Goal: Complete application form

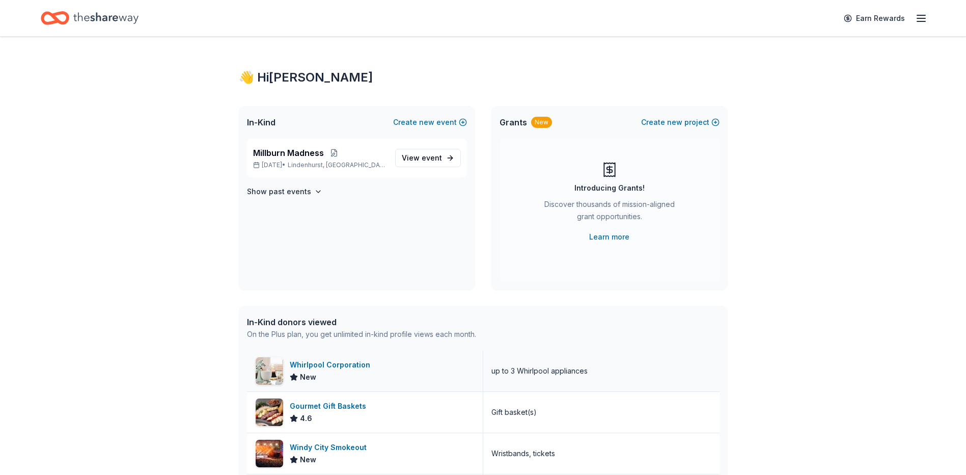
click at [330, 366] on div "Whirlpool Corporation" at bounding box center [332, 365] width 85 height 12
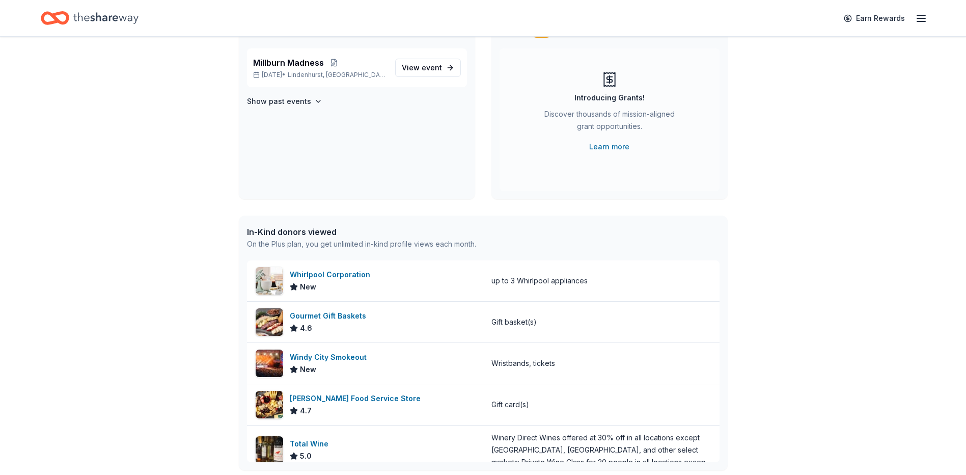
scroll to position [204, 0]
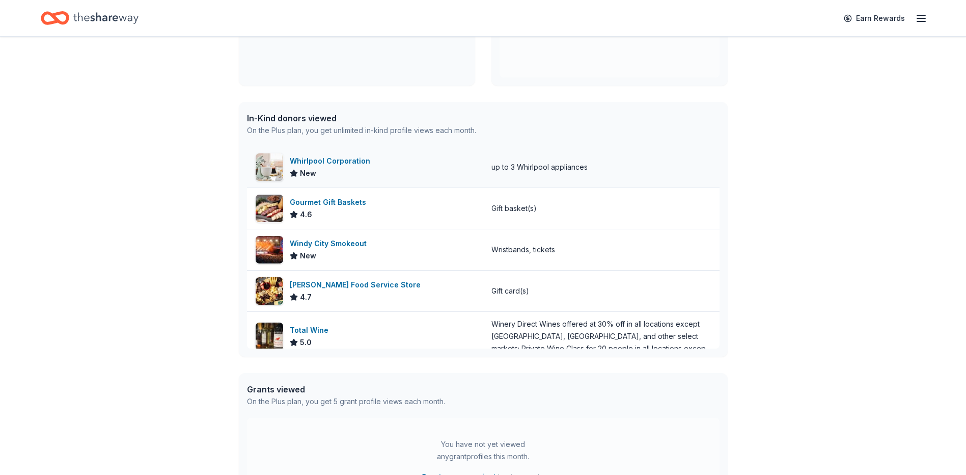
click at [335, 157] on div "Whirlpool Corporation" at bounding box center [332, 161] width 85 height 12
click at [321, 330] on div "Total Wine" at bounding box center [311, 330] width 43 height 12
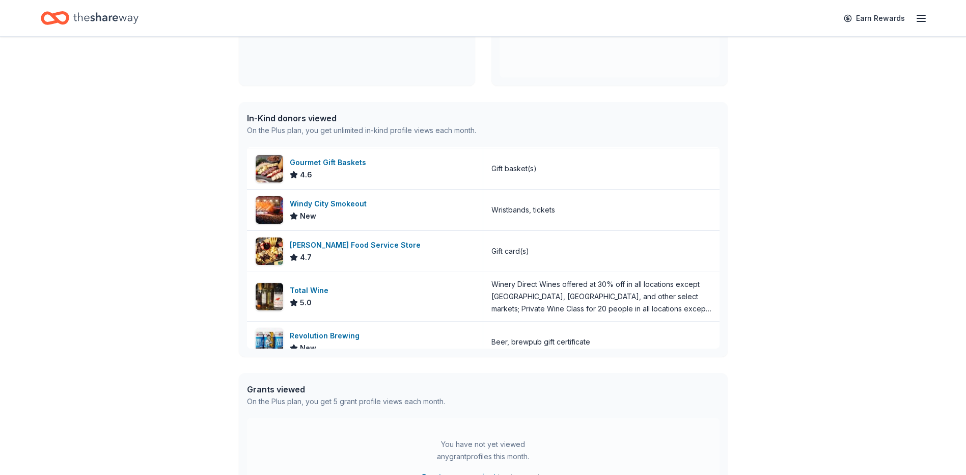
scroll to position [95, 0]
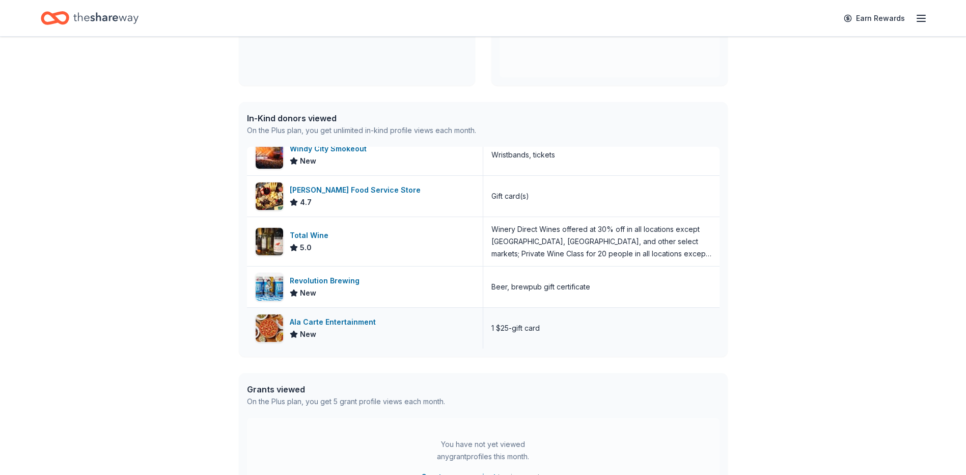
click at [339, 319] on div "Ala Carte Entertainment" at bounding box center [335, 322] width 90 height 12
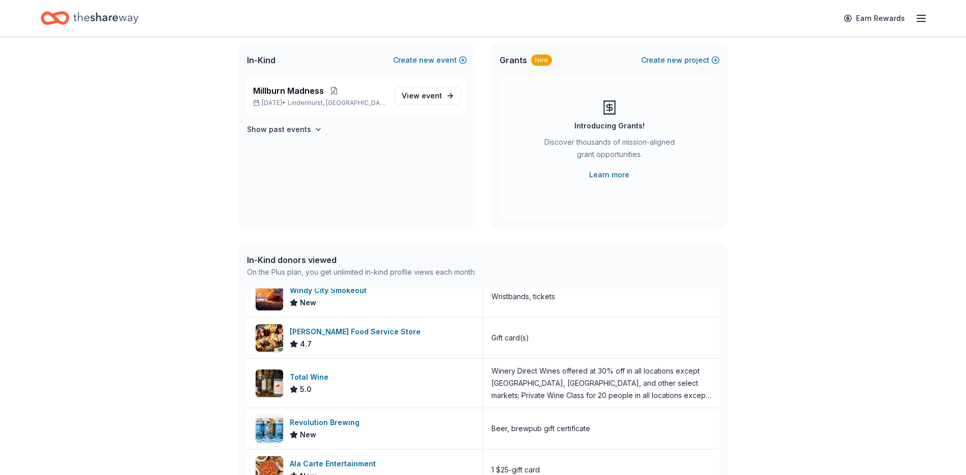
scroll to position [0, 0]
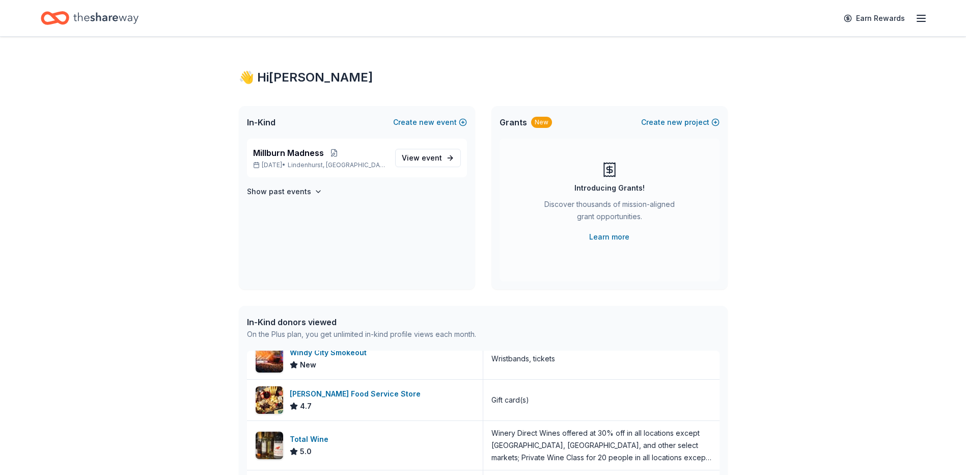
click at [923, 25] on div "Earn Rewards" at bounding box center [883, 18] width 90 height 24
click at [922, 20] on icon "button" at bounding box center [921, 18] width 12 height 12
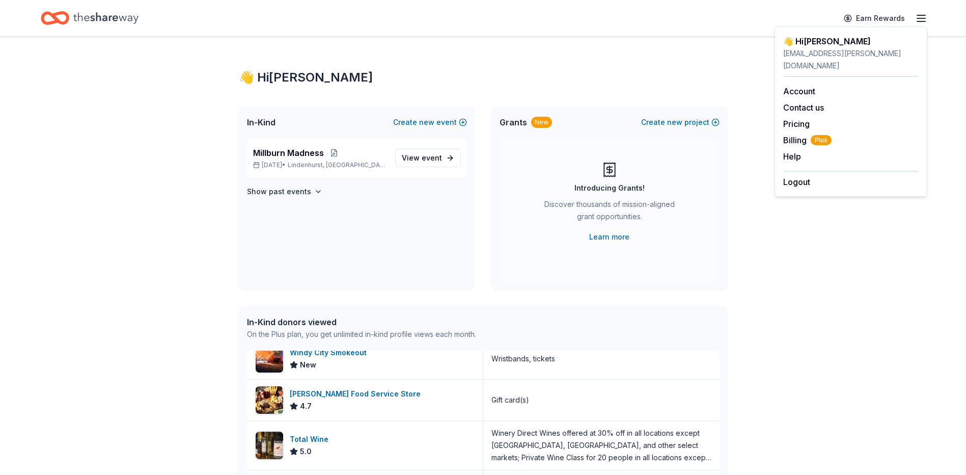
click at [117, 14] on icon "Home" at bounding box center [105, 18] width 65 height 21
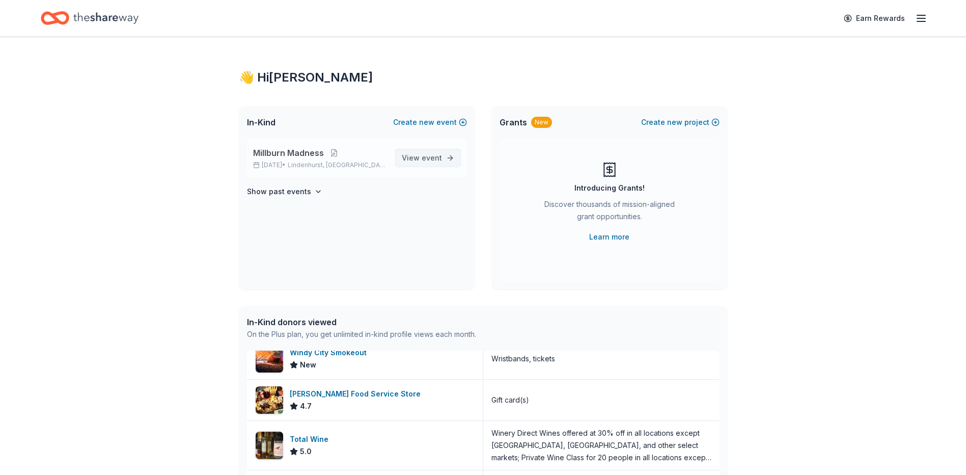
click at [415, 158] on span "View event" at bounding box center [422, 158] width 40 height 12
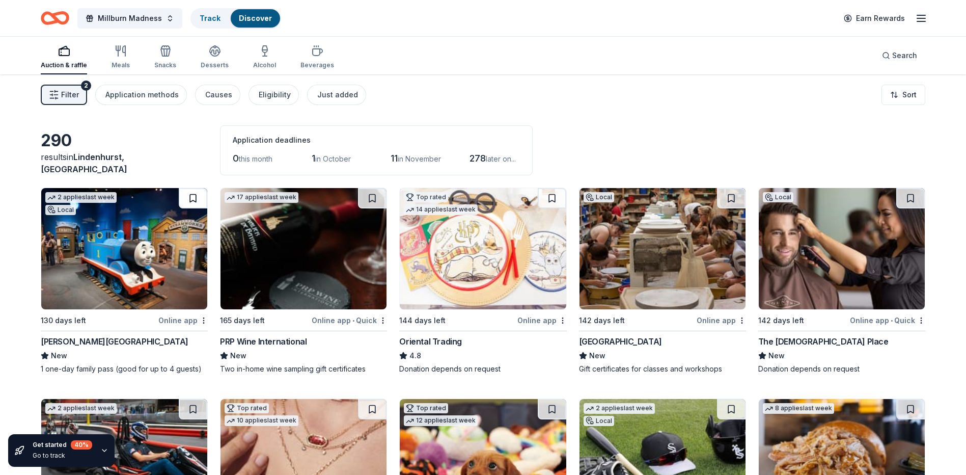
click at [194, 198] on button at bounding box center [193, 198] width 29 height 20
click at [373, 195] on button at bounding box center [372, 198] width 29 height 20
click at [551, 198] on button at bounding box center [552, 198] width 29 height 20
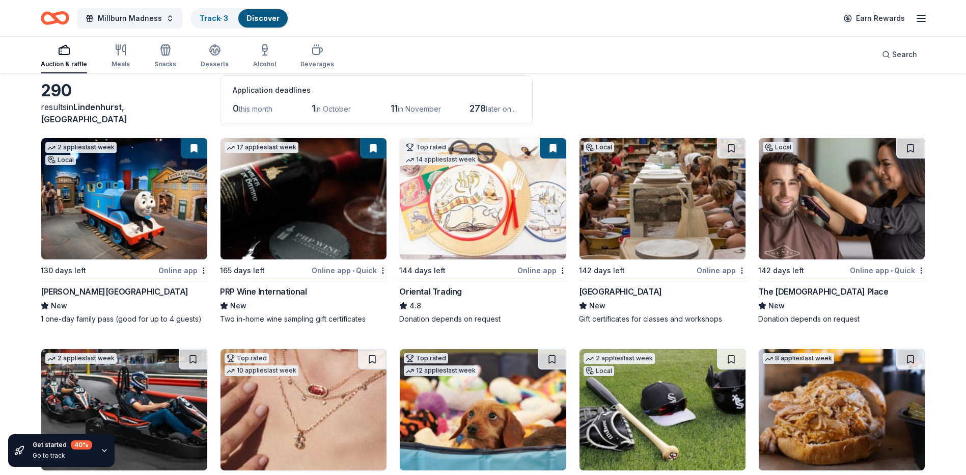
scroll to position [153, 0]
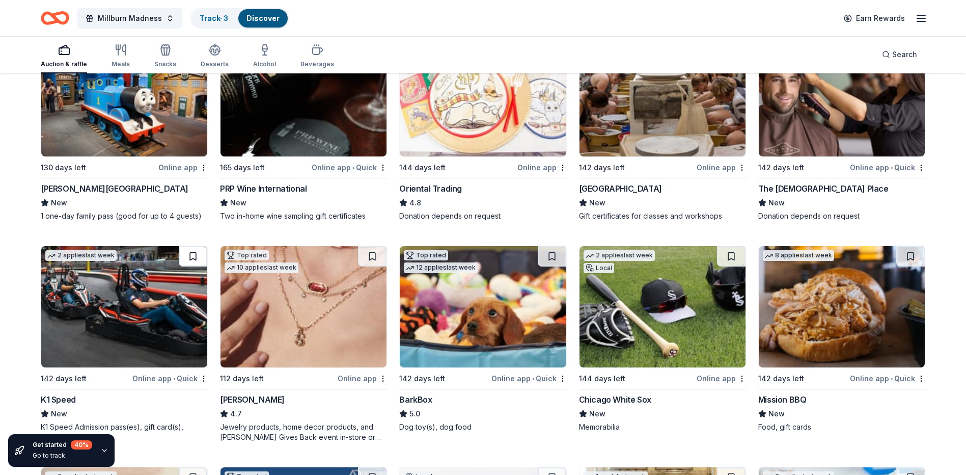
click at [194, 255] on button at bounding box center [193, 256] width 29 height 20
click at [551, 254] on button at bounding box center [552, 256] width 29 height 20
click at [732, 255] on button at bounding box center [731, 256] width 29 height 20
click at [914, 257] on button at bounding box center [910, 256] width 29 height 20
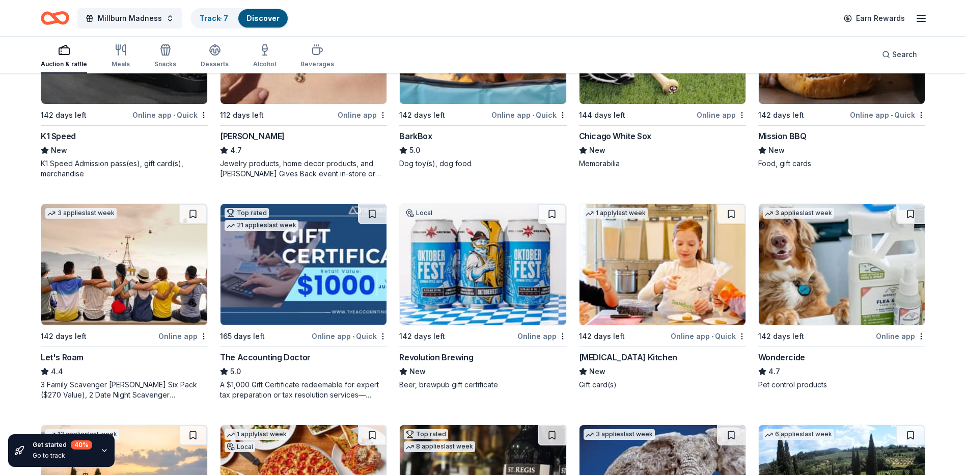
scroll to position [509, 0]
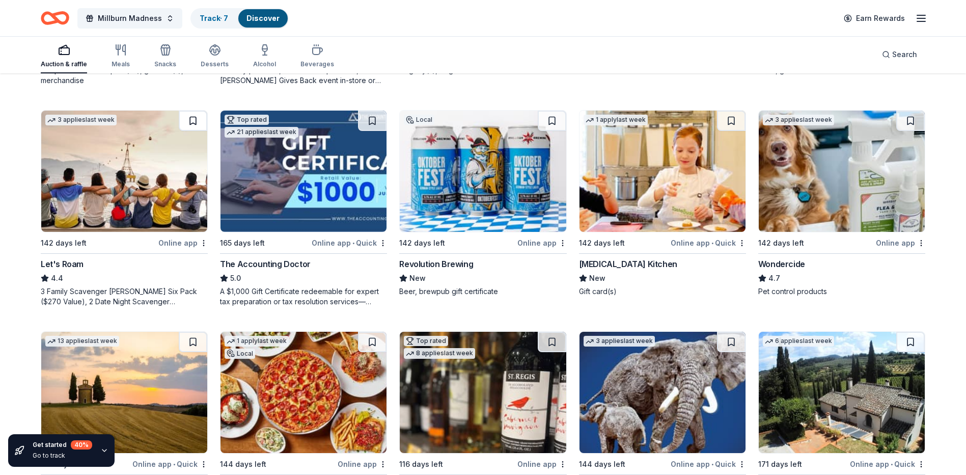
click at [195, 120] on button at bounding box center [193, 121] width 29 height 20
click at [551, 119] on button at bounding box center [552, 121] width 29 height 20
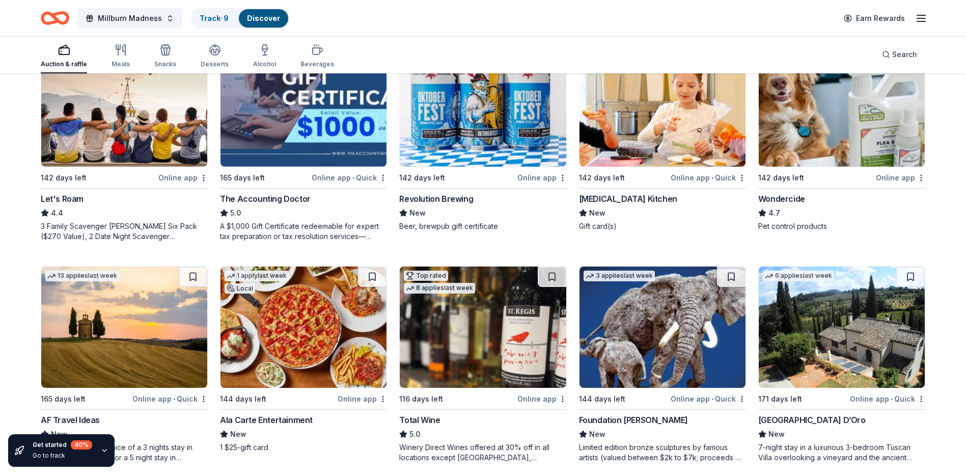
scroll to position [644, 0]
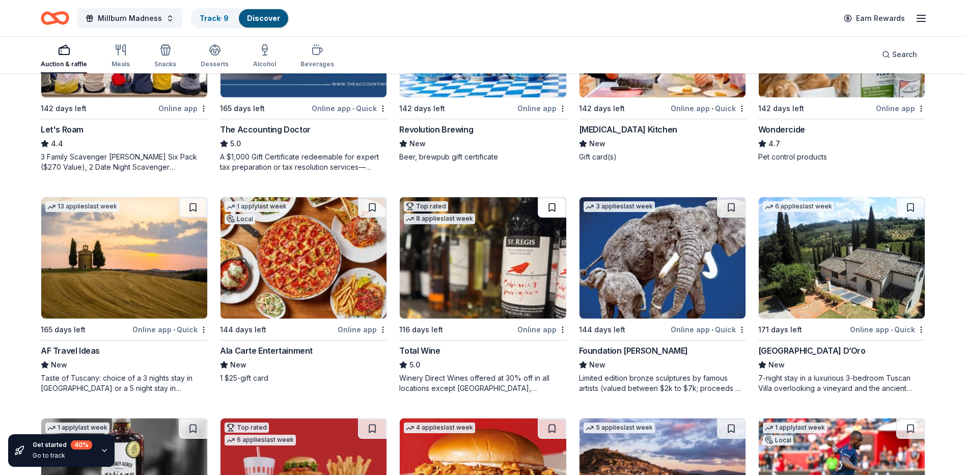
click at [551, 206] on button at bounding box center [552, 207] width 29 height 20
click at [372, 206] on button at bounding box center [372, 207] width 29 height 20
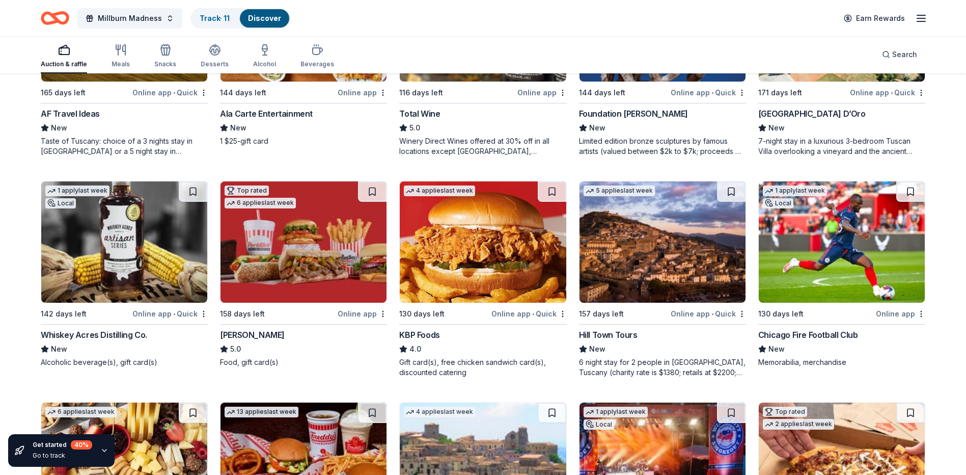
scroll to position [899, 0]
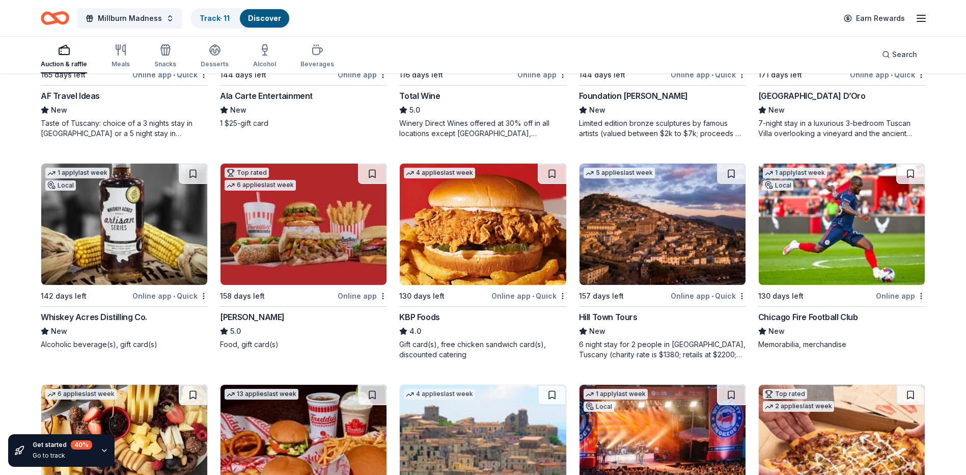
click at [192, 172] on button at bounding box center [193, 174] width 29 height 20
click at [373, 172] on button at bounding box center [372, 174] width 29 height 20
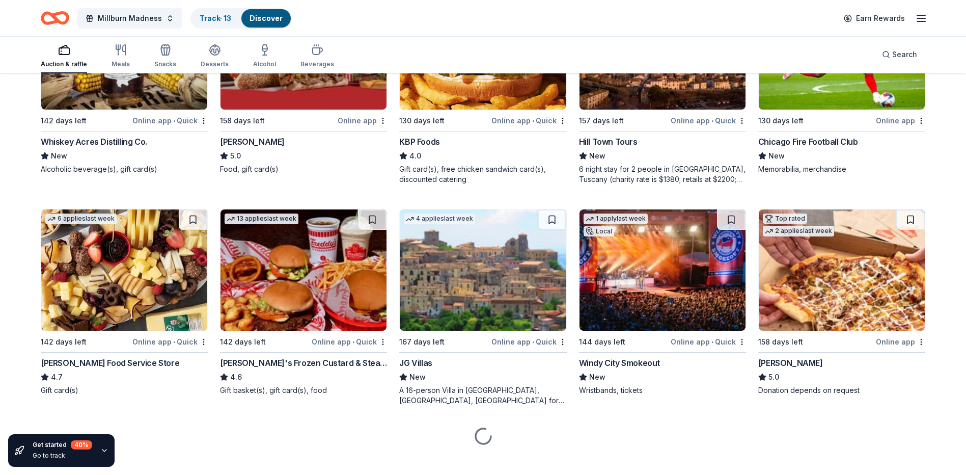
scroll to position [1086, 0]
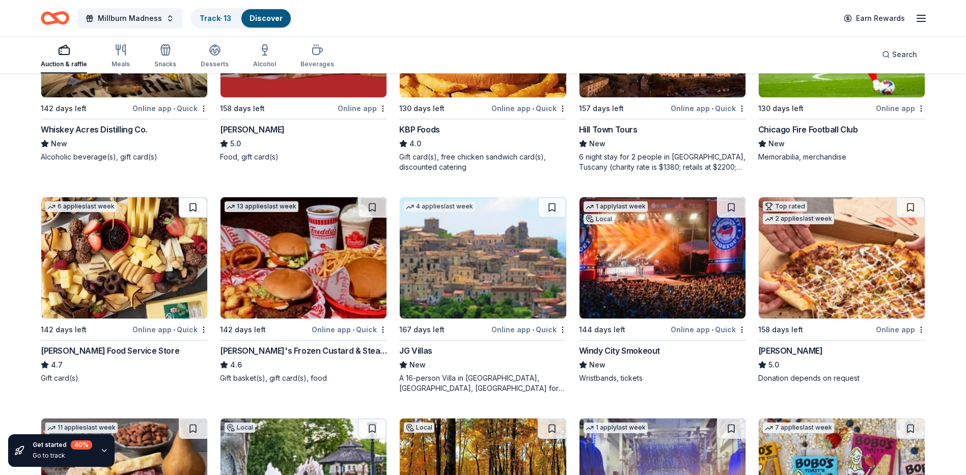
click at [195, 207] on button at bounding box center [193, 207] width 29 height 20
click at [730, 209] on button at bounding box center [731, 207] width 29 height 20
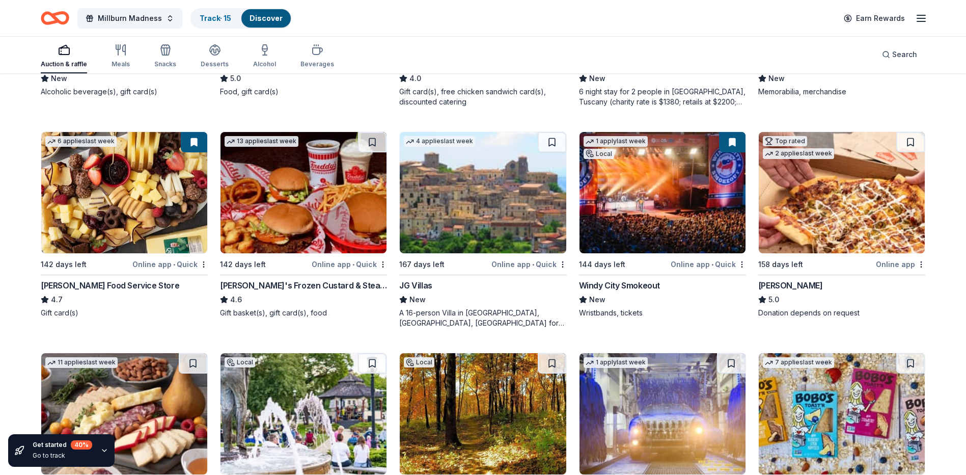
scroll to position [1290, 0]
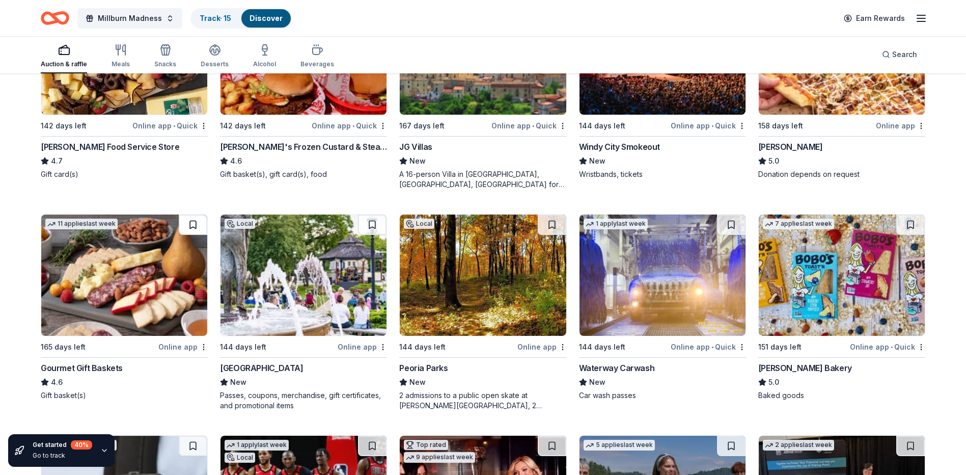
click at [194, 225] on button at bounding box center [193, 224] width 29 height 20
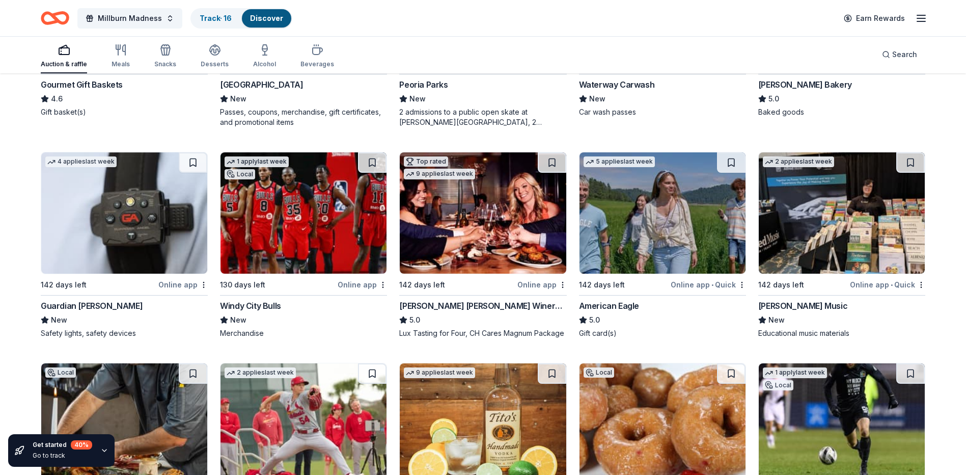
scroll to position [1595, 0]
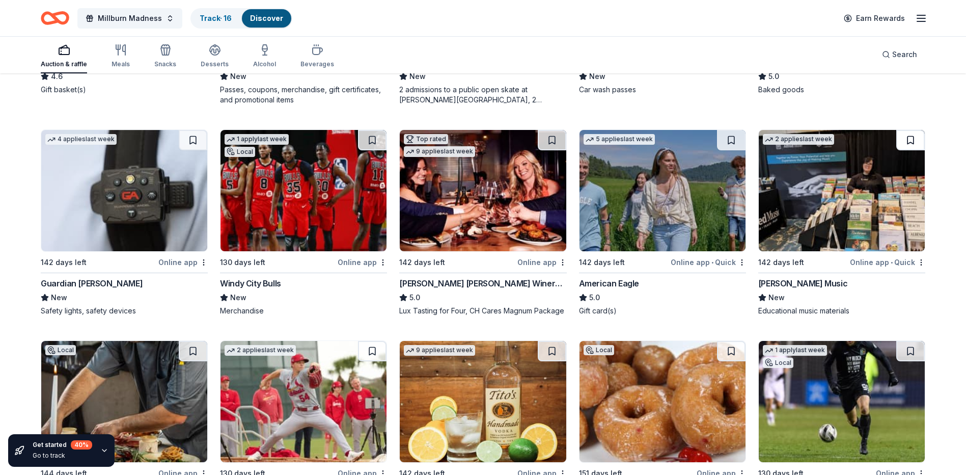
click at [909, 139] on button at bounding box center [910, 140] width 29 height 20
click at [734, 139] on button at bounding box center [731, 140] width 29 height 20
click at [553, 136] on button at bounding box center [552, 140] width 29 height 20
click at [371, 140] on button at bounding box center [372, 140] width 29 height 20
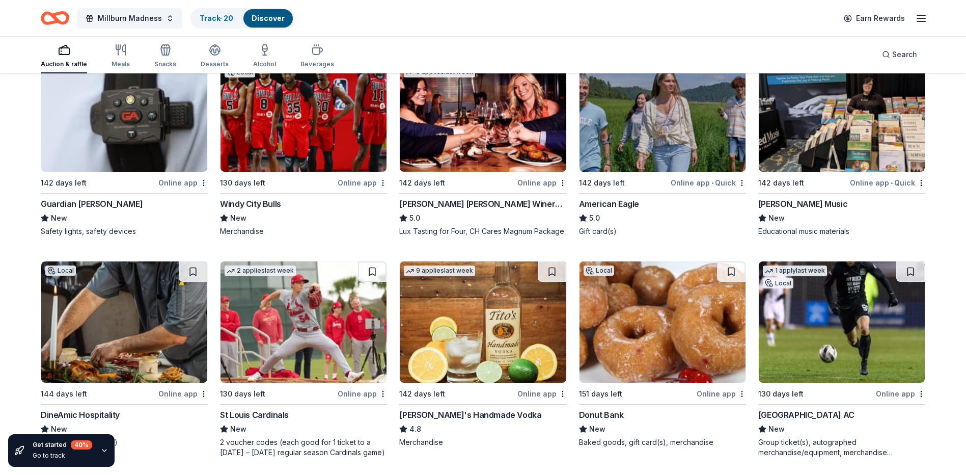
scroll to position [1799, 0]
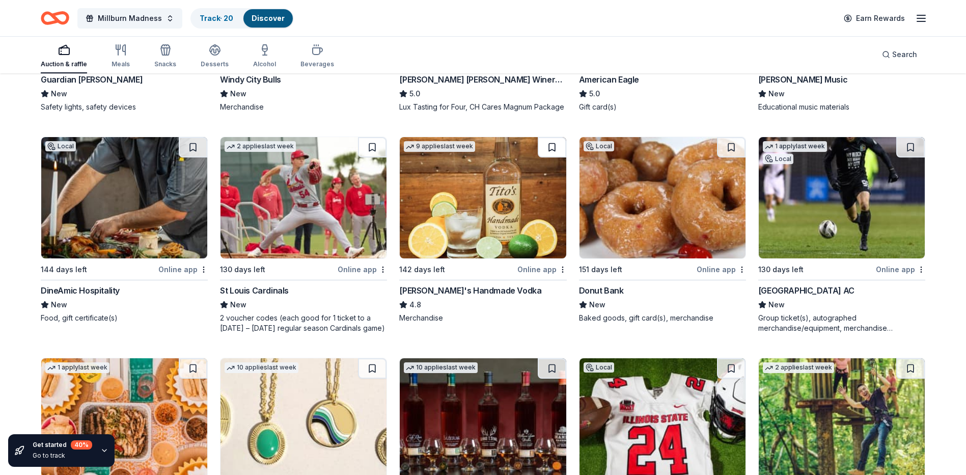
click at [551, 148] on button at bounding box center [552, 147] width 29 height 20
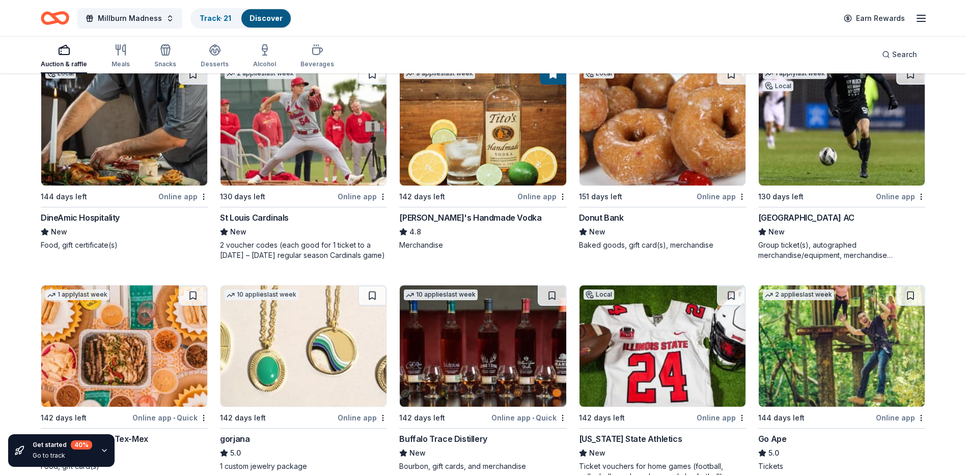
scroll to position [1960, 0]
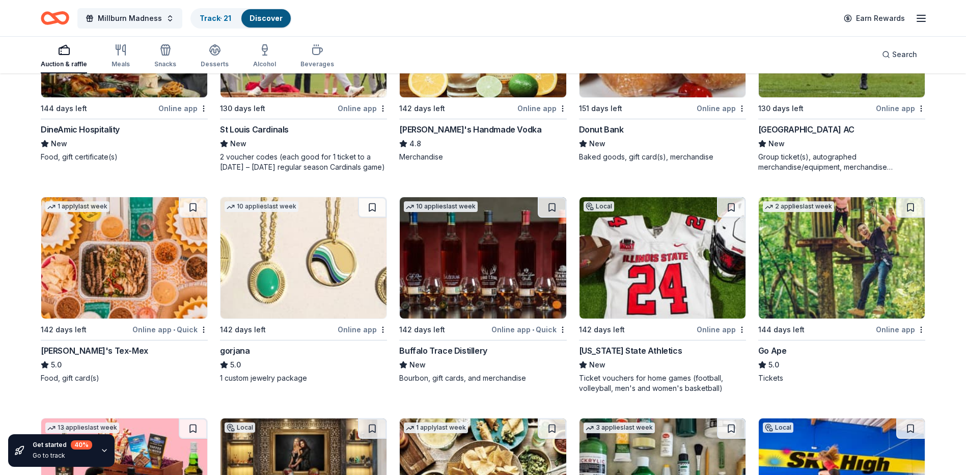
click at [552, 208] on button at bounding box center [552, 207] width 29 height 20
click at [373, 205] on button at bounding box center [372, 207] width 29 height 20
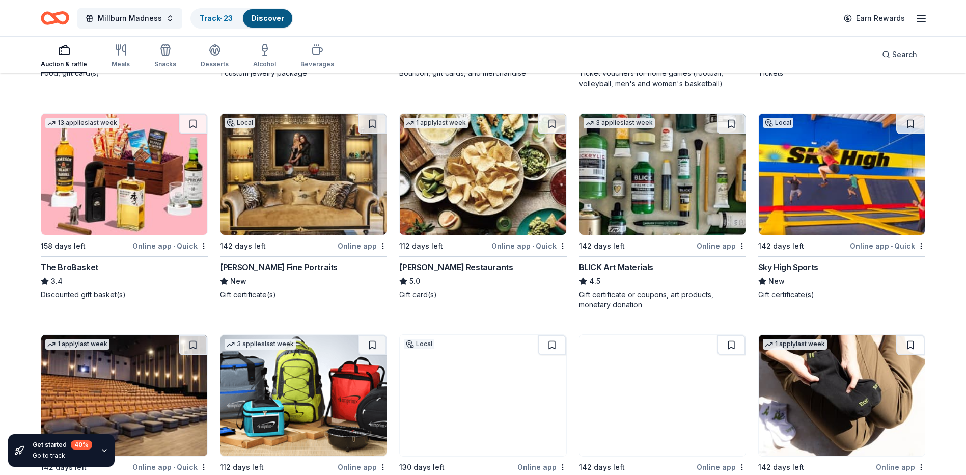
scroll to position [2266, 0]
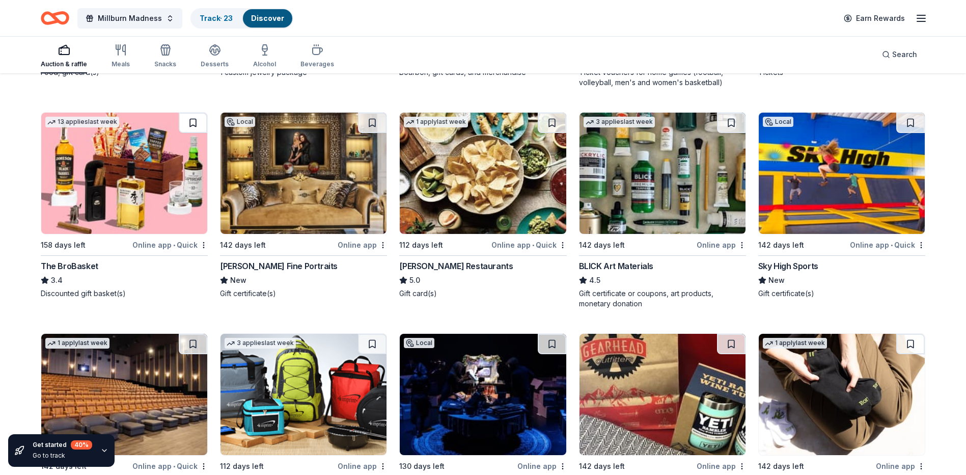
click at [193, 124] on button at bounding box center [193, 123] width 29 height 20
click at [195, 121] on button at bounding box center [194, 123] width 26 height 20
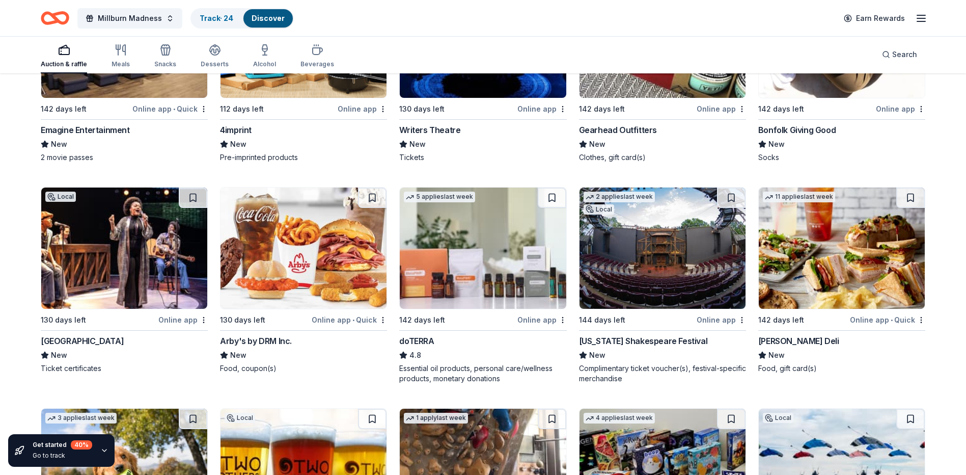
scroll to position [2698, 0]
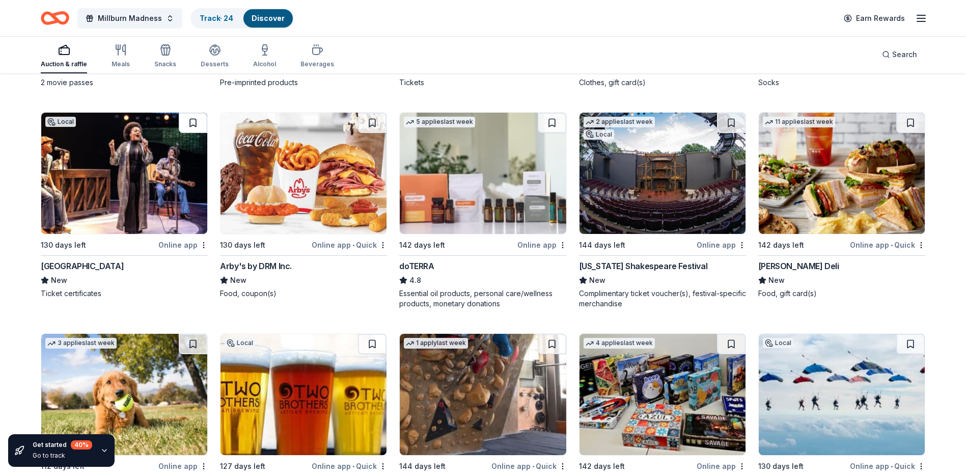
click at [193, 123] on button at bounding box center [193, 123] width 29 height 20
click at [371, 123] on button at bounding box center [372, 123] width 29 height 20
click at [553, 122] on button at bounding box center [552, 123] width 29 height 20
click at [911, 121] on button at bounding box center [910, 123] width 29 height 20
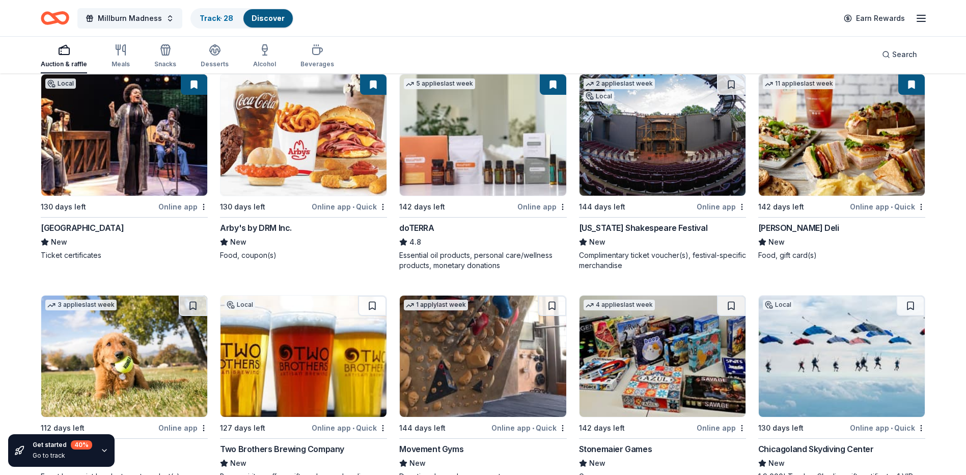
scroll to position [2834, 0]
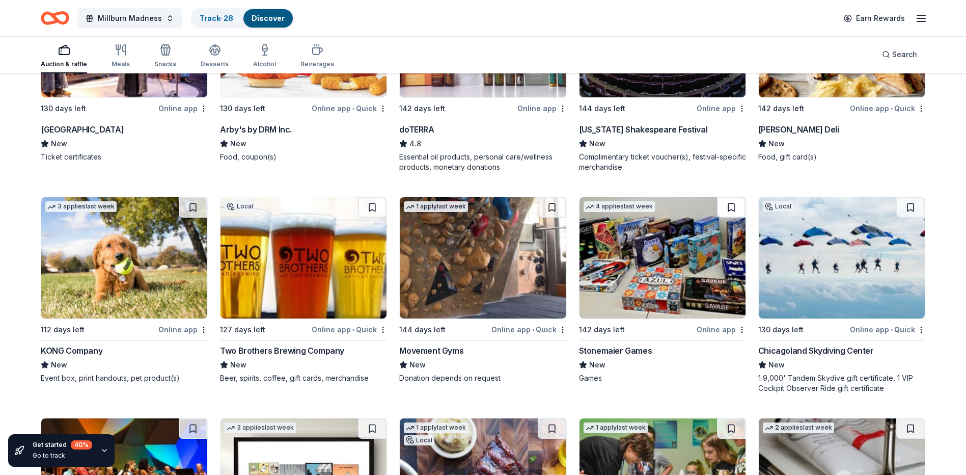
click at [730, 206] on button at bounding box center [731, 207] width 29 height 20
click at [374, 209] on button at bounding box center [372, 207] width 29 height 20
click at [191, 207] on button at bounding box center [193, 207] width 29 height 20
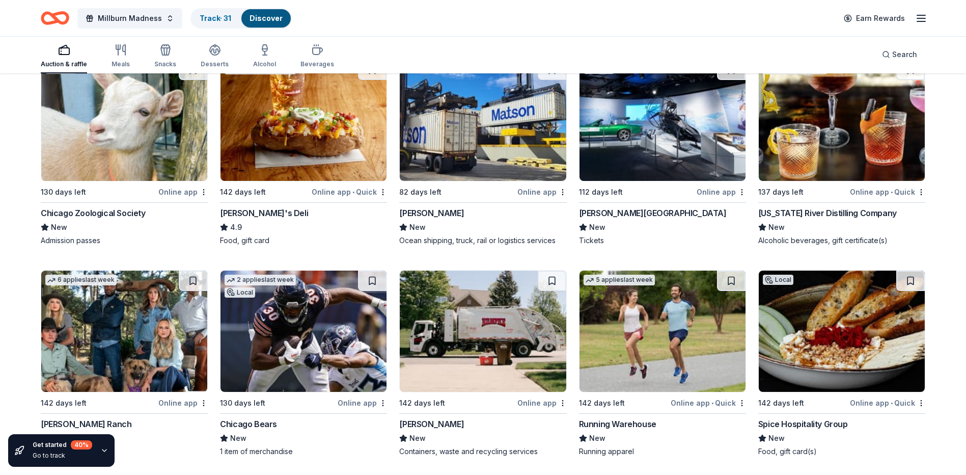
scroll to position [3317, 0]
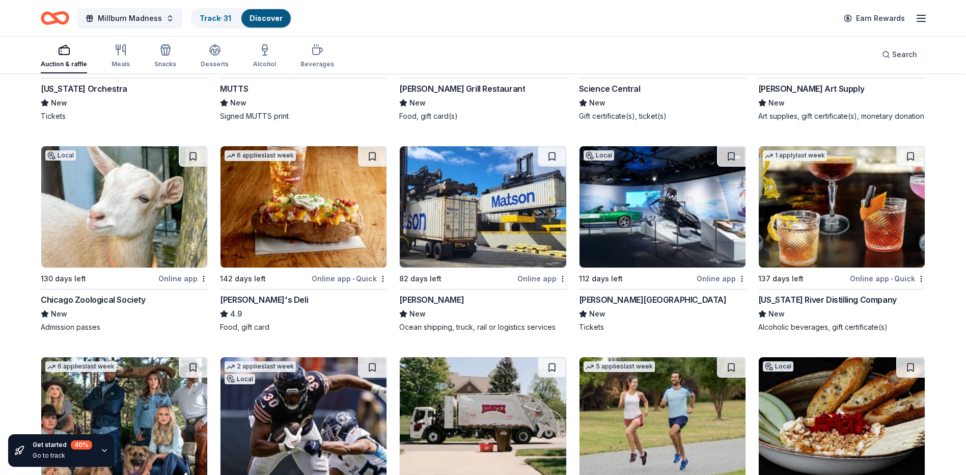
click at [192, 167] on button at bounding box center [193, 156] width 29 height 20
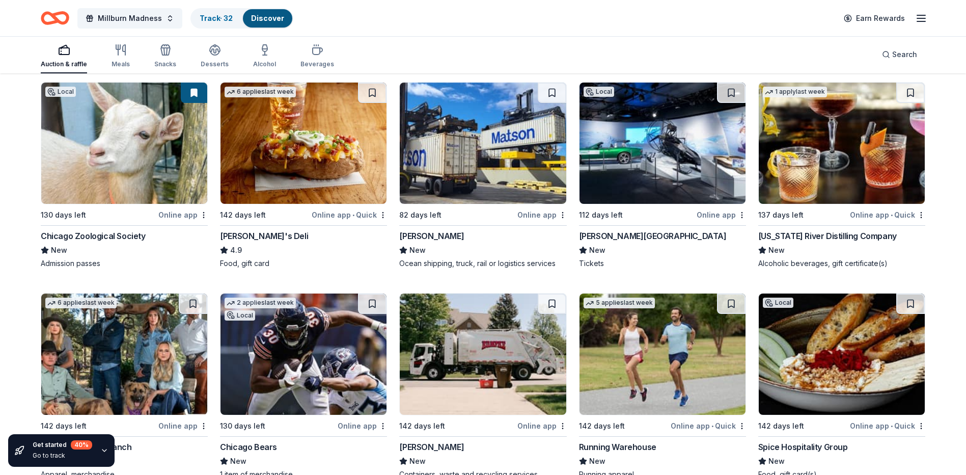
scroll to position [3521, 0]
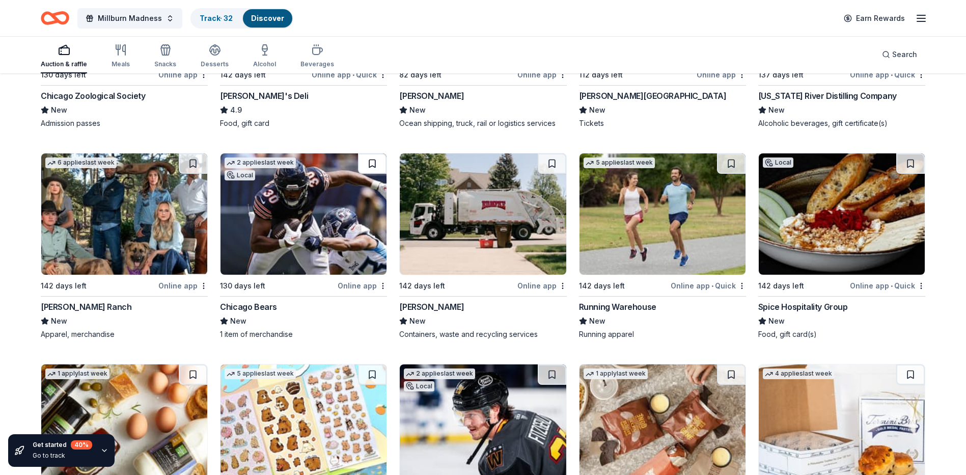
click at [374, 172] on button at bounding box center [372, 163] width 29 height 20
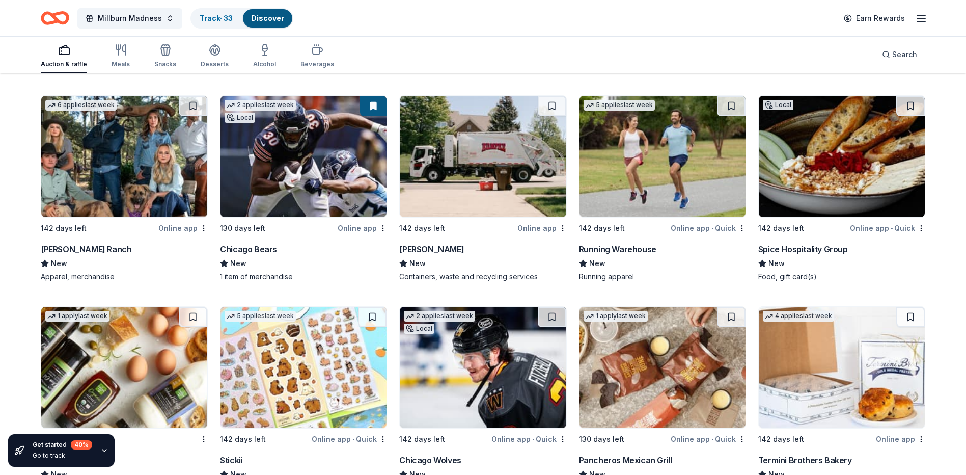
scroll to position [3674, 0]
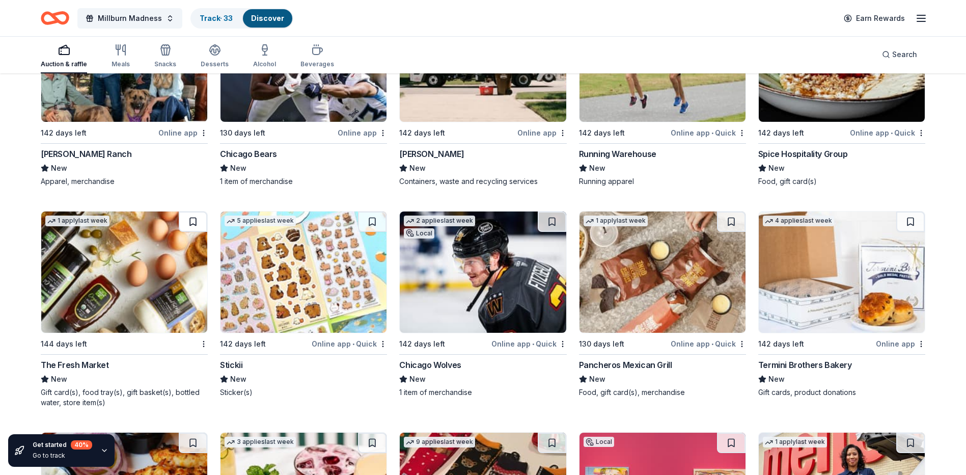
click at [192, 231] on button at bounding box center [193, 221] width 29 height 20
click at [373, 228] on button at bounding box center [372, 221] width 29 height 20
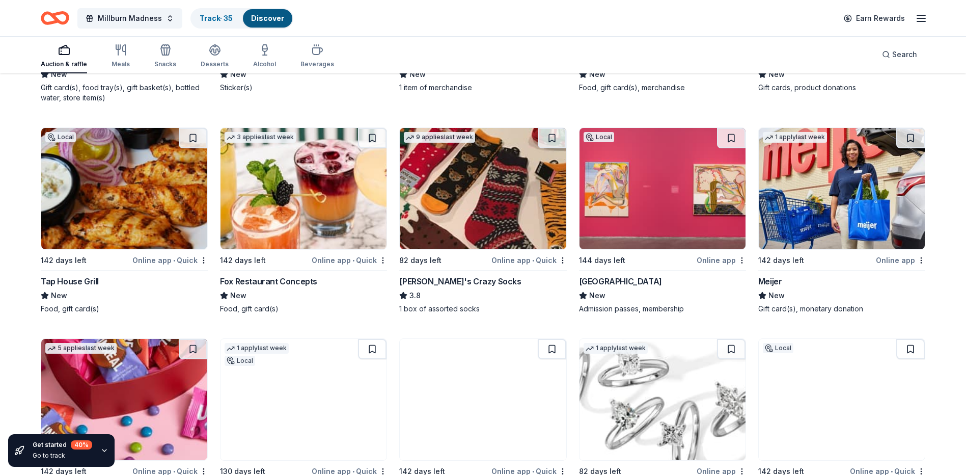
scroll to position [3979, 0]
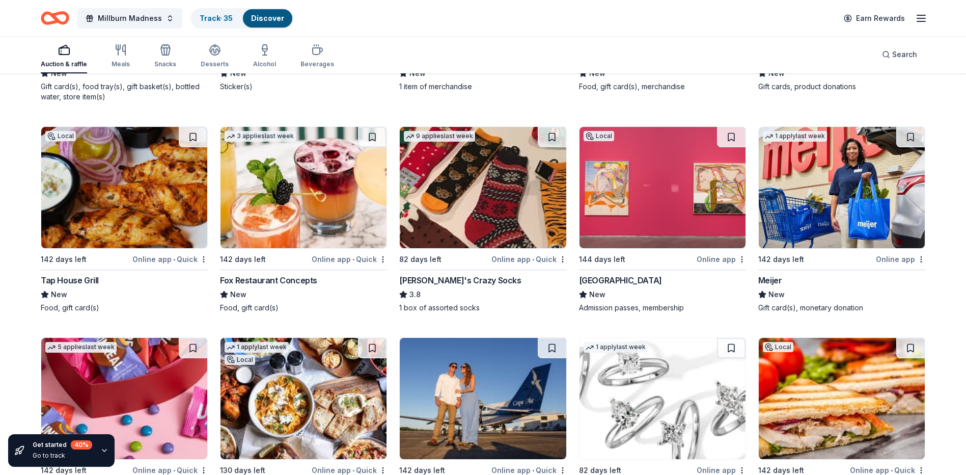
click at [730, 147] on button at bounding box center [731, 137] width 29 height 20
click at [912, 147] on button at bounding box center [910, 137] width 29 height 20
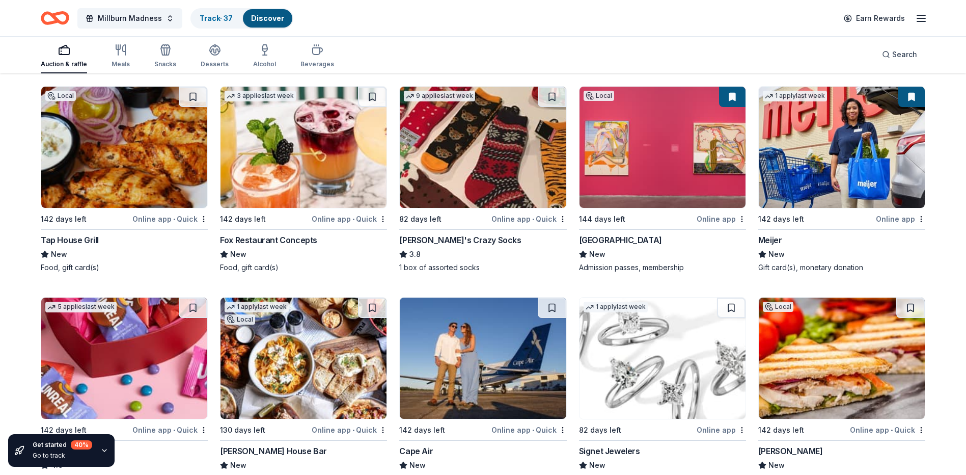
scroll to position [4130, 0]
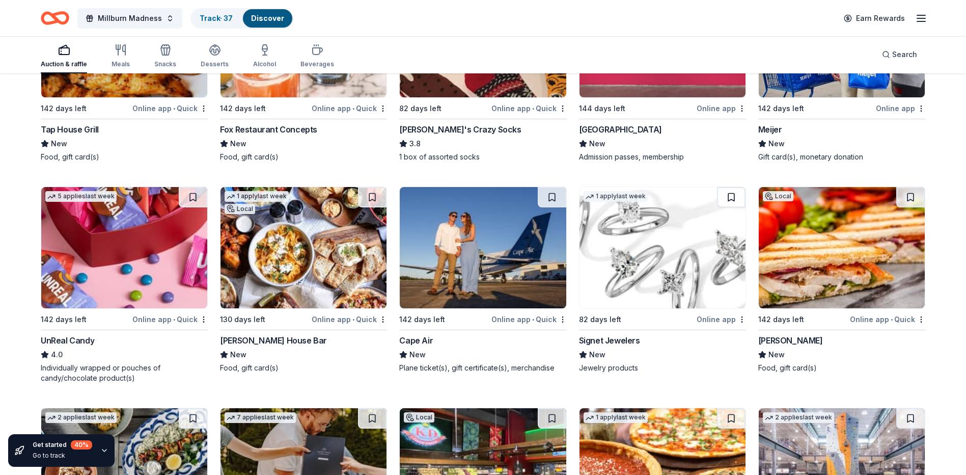
click at [731, 206] on button at bounding box center [731, 197] width 29 height 20
click at [191, 206] on button at bounding box center [193, 197] width 29 height 20
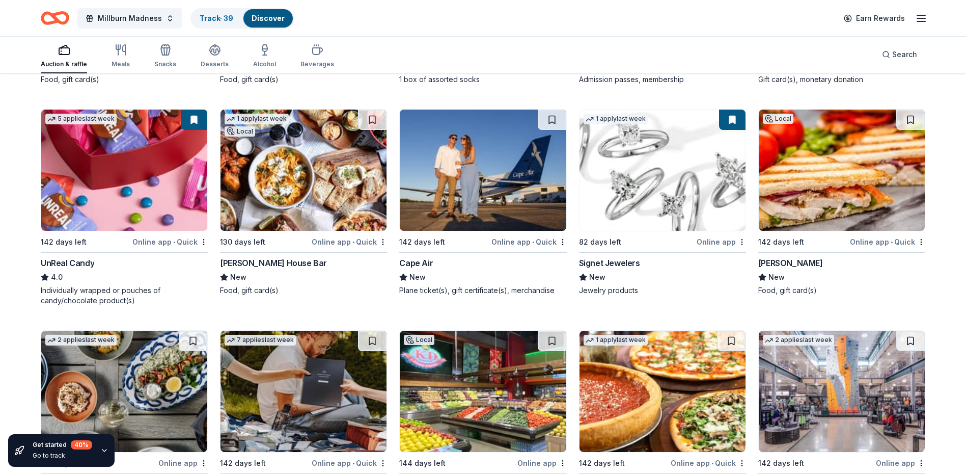
scroll to position [4334, 0]
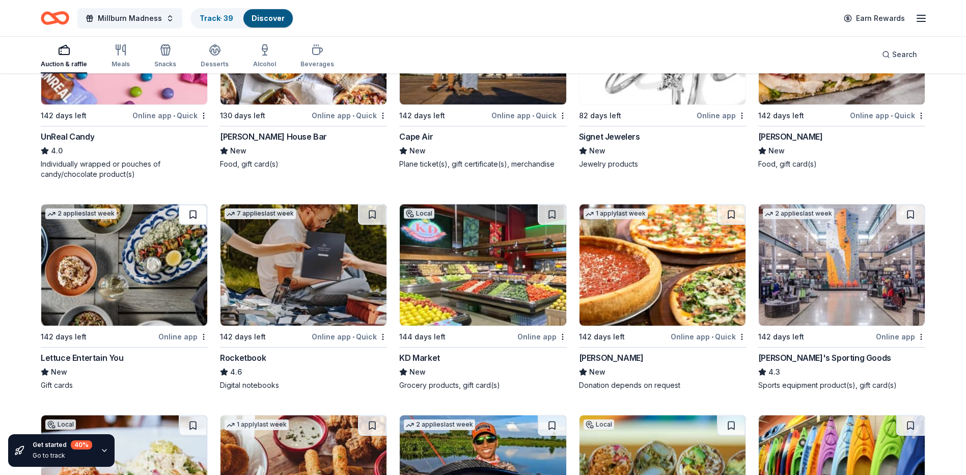
click at [194, 222] on button at bounding box center [193, 214] width 29 height 20
click at [730, 223] on button at bounding box center [731, 214] width 29 height 20
click at [913, 222] on button at bounding box center [910, 214] width 29 height 20
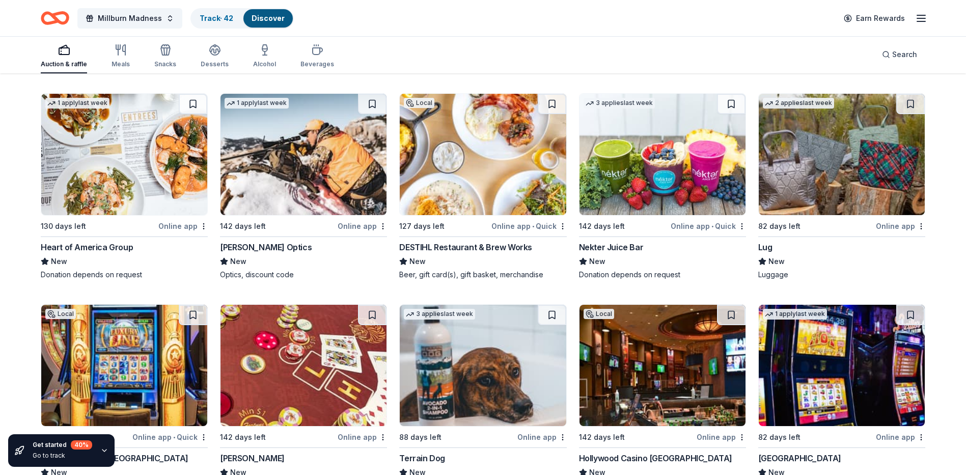
scroll to position [5163, 0]
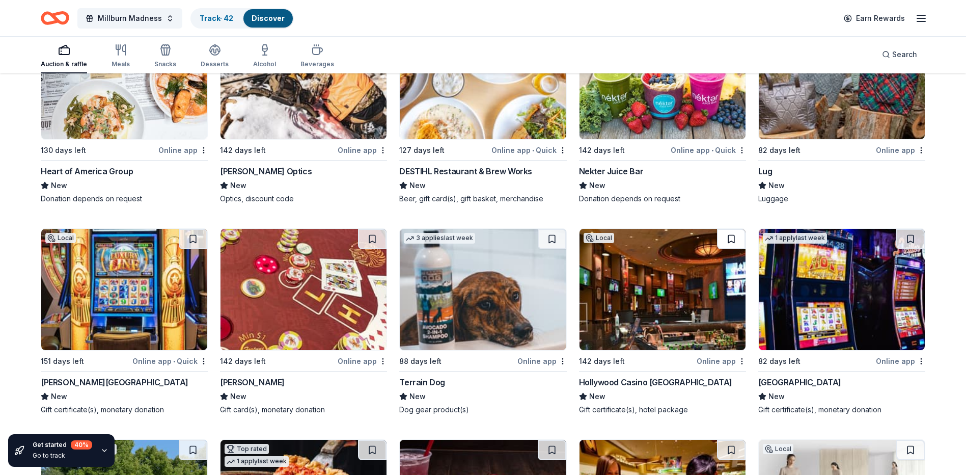
click at [731, 249] on button at bounding box center [731, 239] width 29 height 20
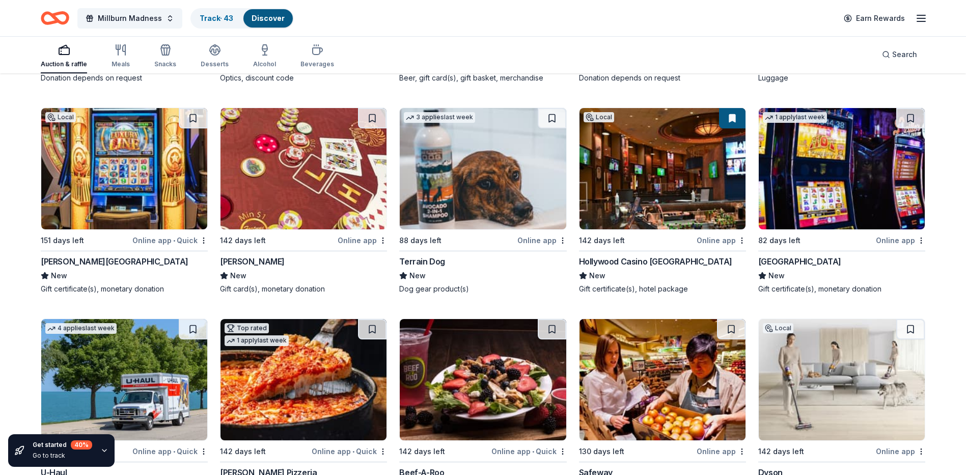
scroll to position [5367, 0]
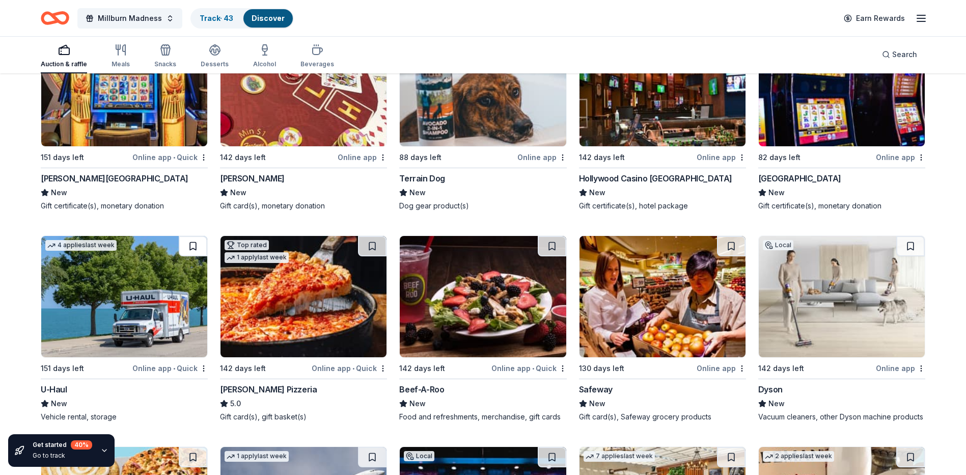
click at [193, 256] on button at bounding box center [193, 246] width 29 height 20
click at [372, 256] on button at bounding box center [372, 246] width 29 height 20
click at [729, 256] on button at bounding box center [731, 246] width 29 height 20
click at [908, 256] on button at bounding box center [910, 246] width 29 height 20
click at [837, 324] on img at bounding box center [842, 296] width 166 height 121
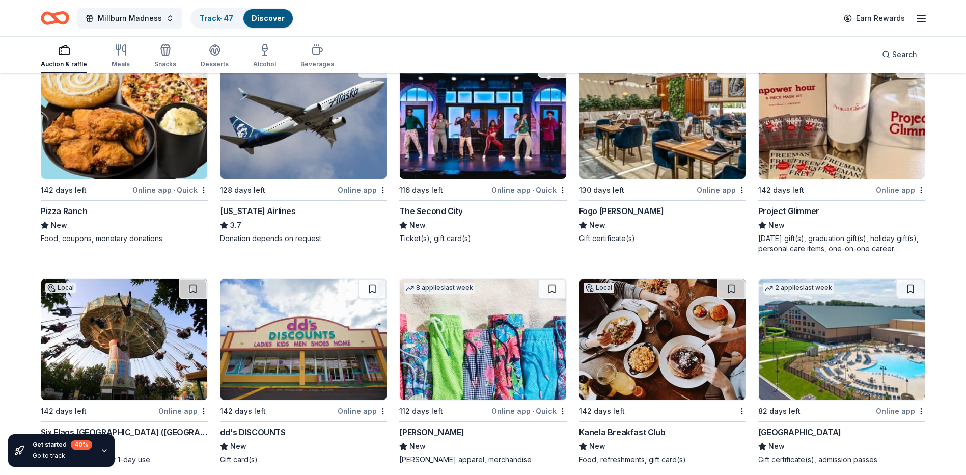
scroll to position [5723, 0]
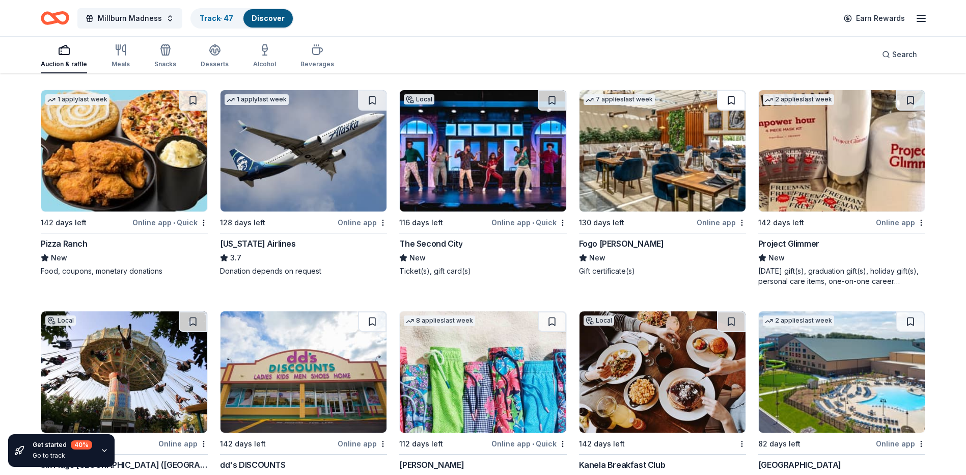
click at [729, 111] on button at bounding box center [731, 100] width 29 height 20
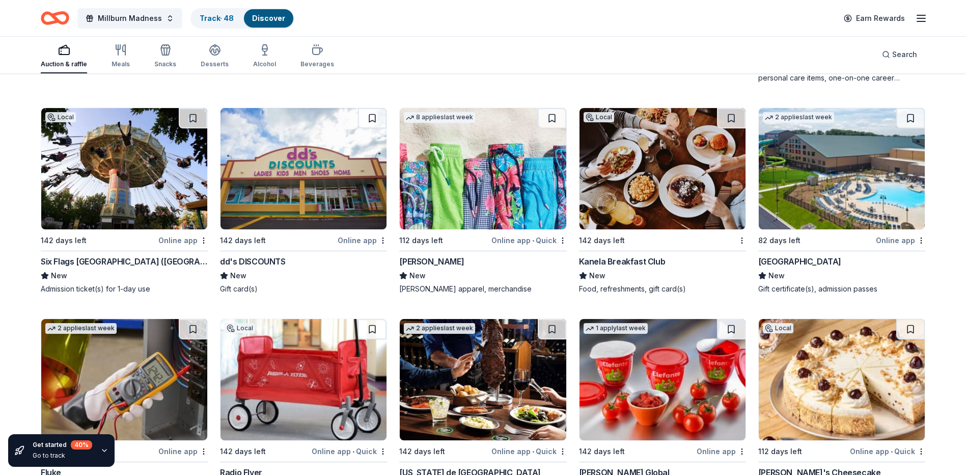
scroll to position [5927, 0]
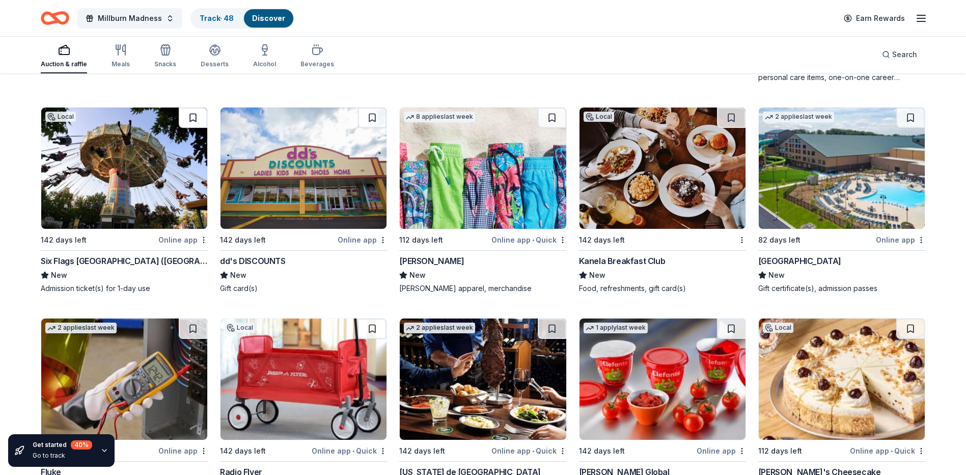
click at [195, 126] on button at bounding box center [193, 117] width 29 height 20
click at [911, 125] on button at bounding box center [910, 117] width 29 height 20
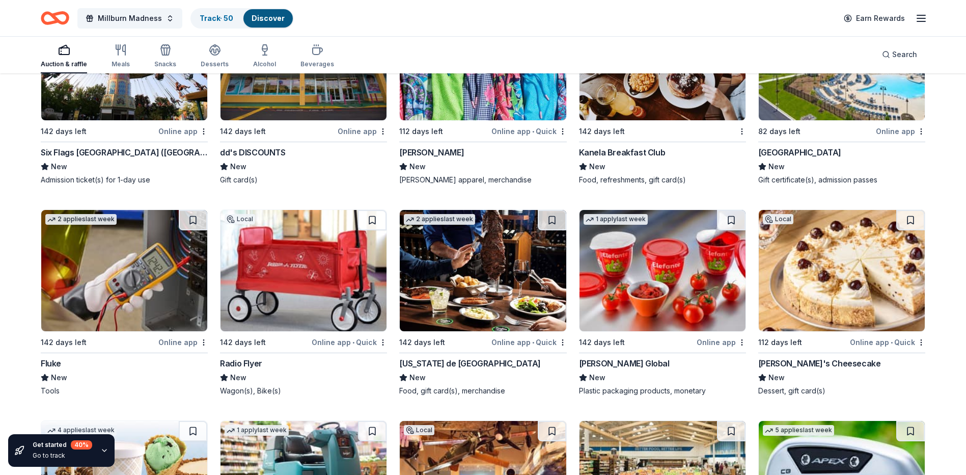
scroll to position [6182, 0]
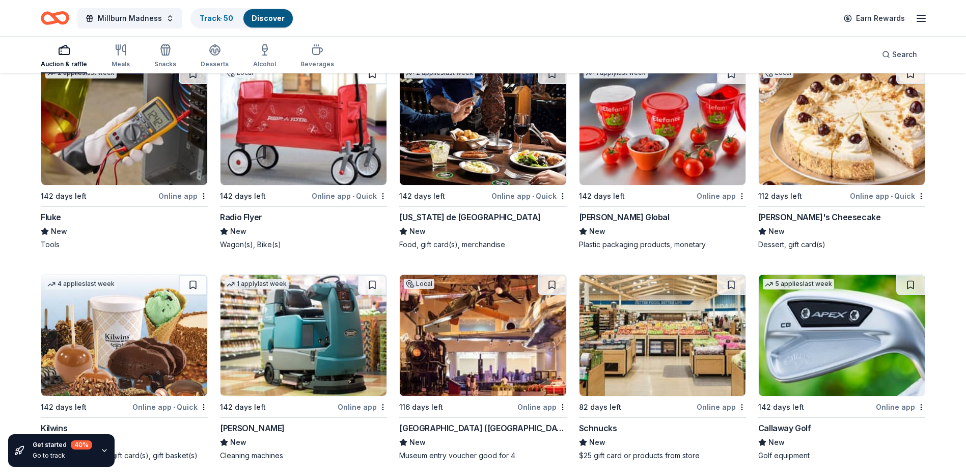
click at [372, 81] on button at bounding box center [372, 74] width 29 height 20
click at [553, 84] on button at bounding box center [552, 74] width 29 height 20
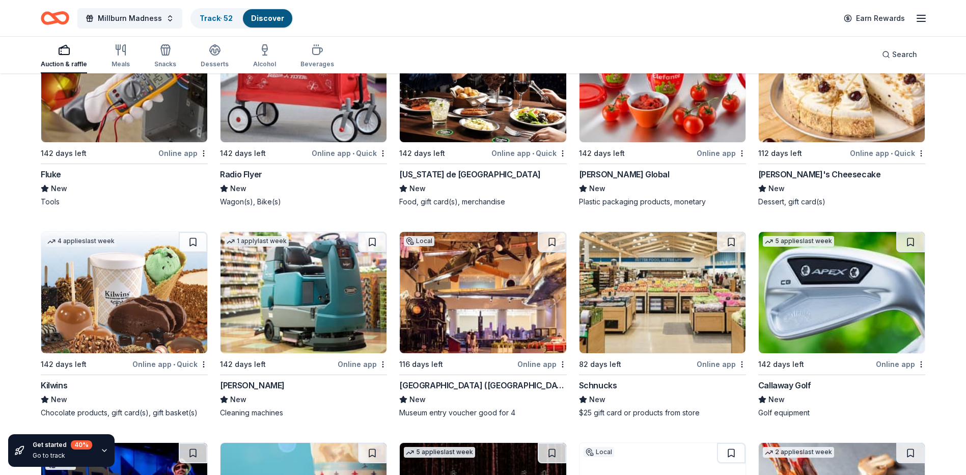
scroll to position [6284, 0]
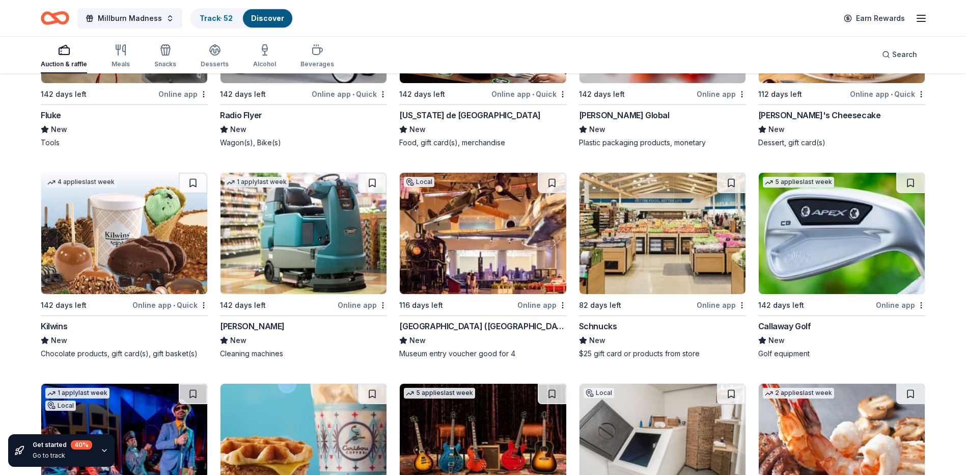
click at [554, 192] on button at bounding box center [552, 183] width 29 height 20
drag, startPoint x: 909, startPoint y: 189, endPoint x: 908, endPoint y: 196, distance: 6.3
click at [909, 189] on button at bounding box center [910, 183] width 29 height 20
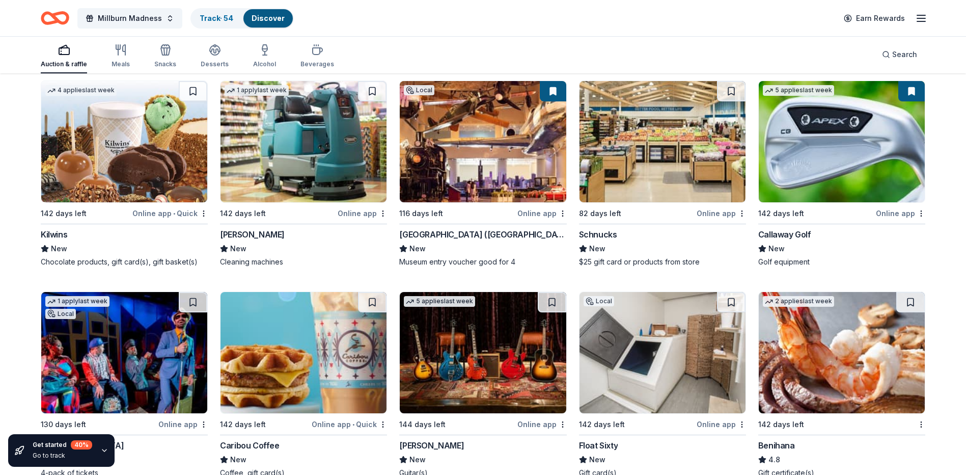
scroll to position [6487, 0]
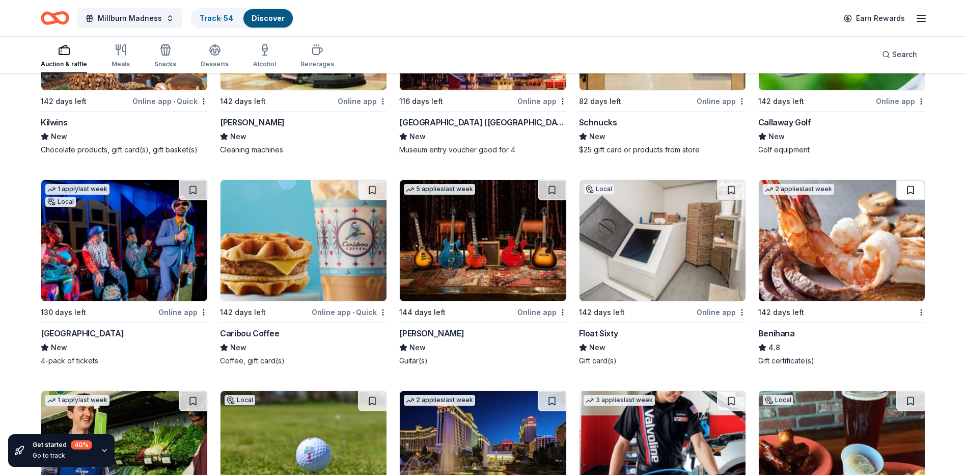
click at [910, 198] on button at bounding box center [910, 190] width 29 height 20
click at [553, 200] on button at bounding box center [552, 190] width 29 height 20
click at [470, 258] on img at bounding box center [483, 240] width 166 height 121
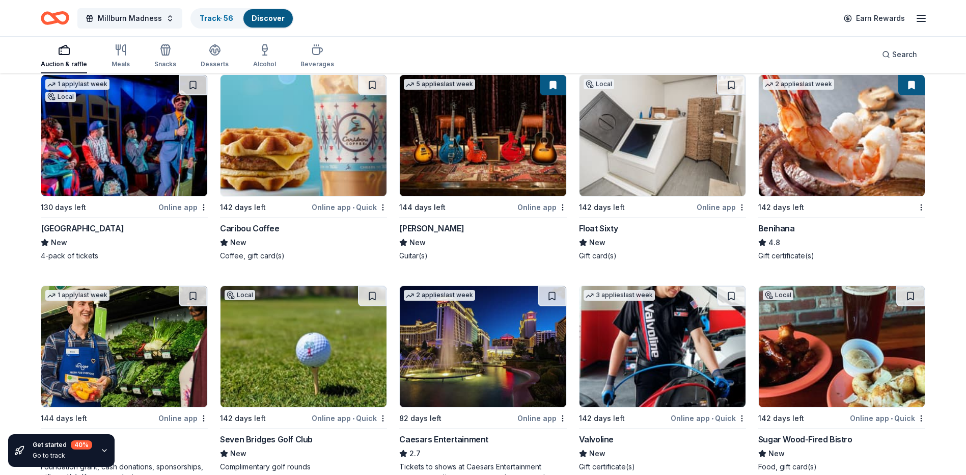
scroll to position [6691, 0]
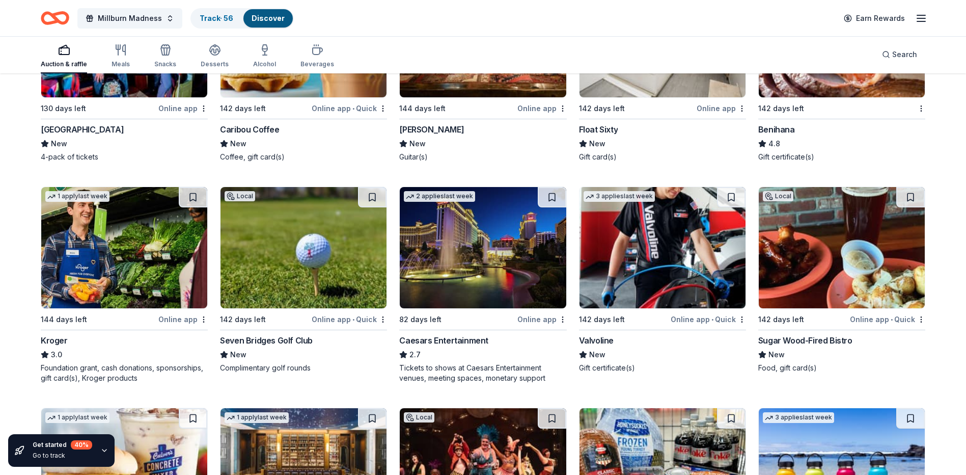
click at [193, 206] on button at bounding box center [193, 197] width 29 height 20
click at [371, 207] on button at bounding box center [372, 197] width 29 height 20
click at [555, 207] on button at bounding box center [552, 197] width 29 height 20
click at [732, 205] on button at bounding box center [731, 197] width 29 height 20
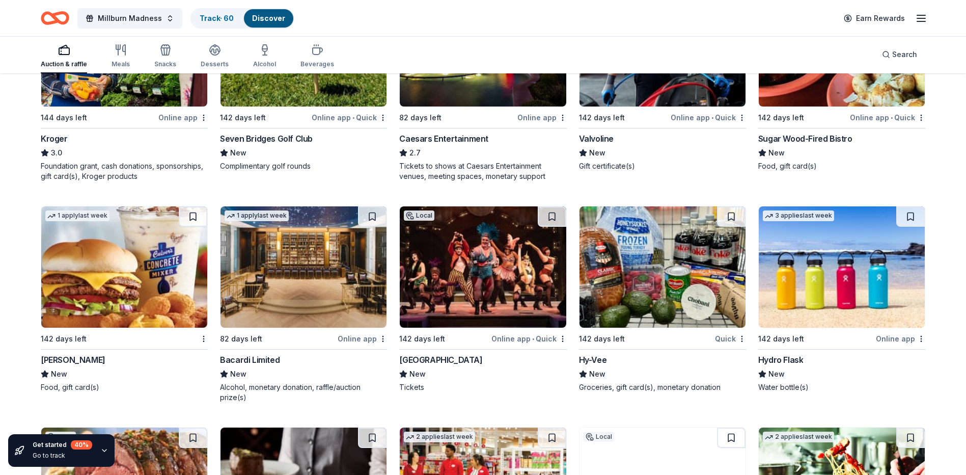
scroll to position [6895, 0]
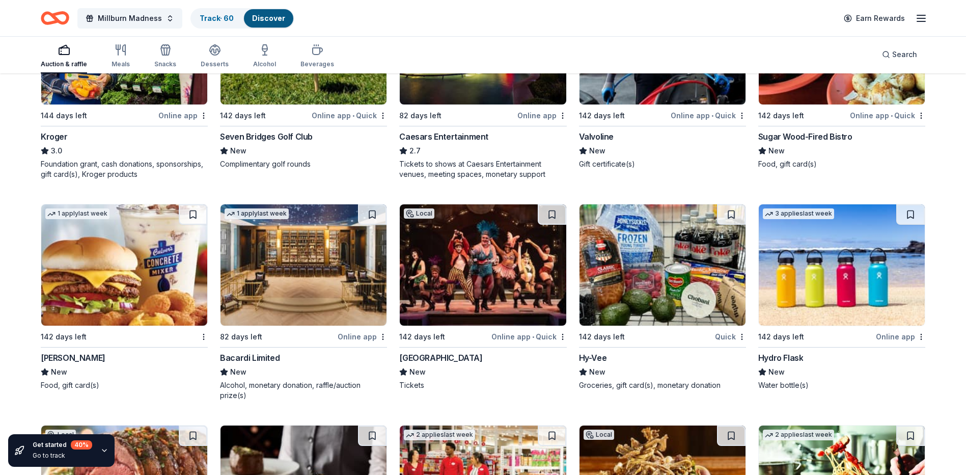
click at [910, 224] on button at bounding box center [910, 214] width 29 height 20
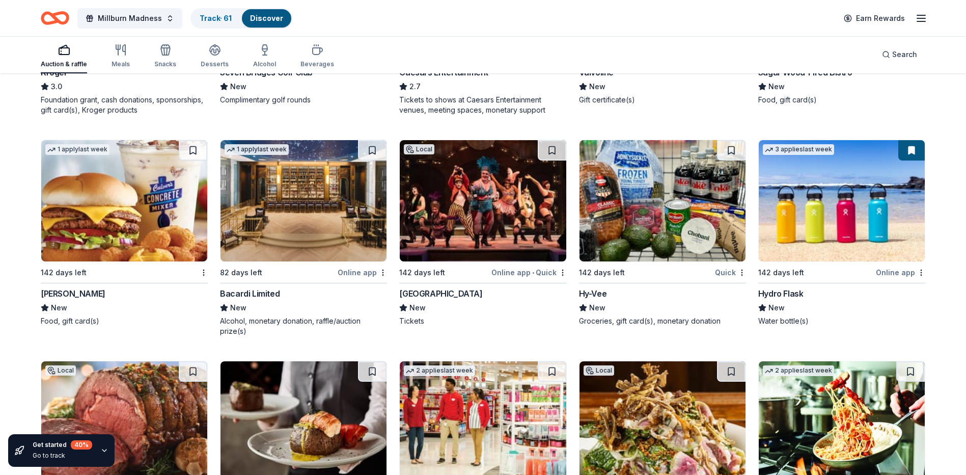
scroll to position [6946, 0]
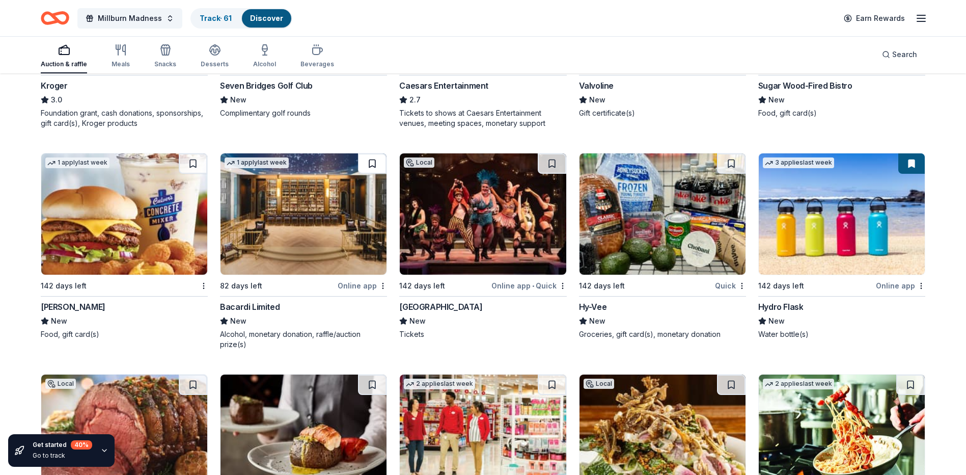
click at [370, 173] on button at bounding box center [372, 163] width 29 height 20
click at [195, 174] on button at bounding box center [193, 163] width 29 height 20
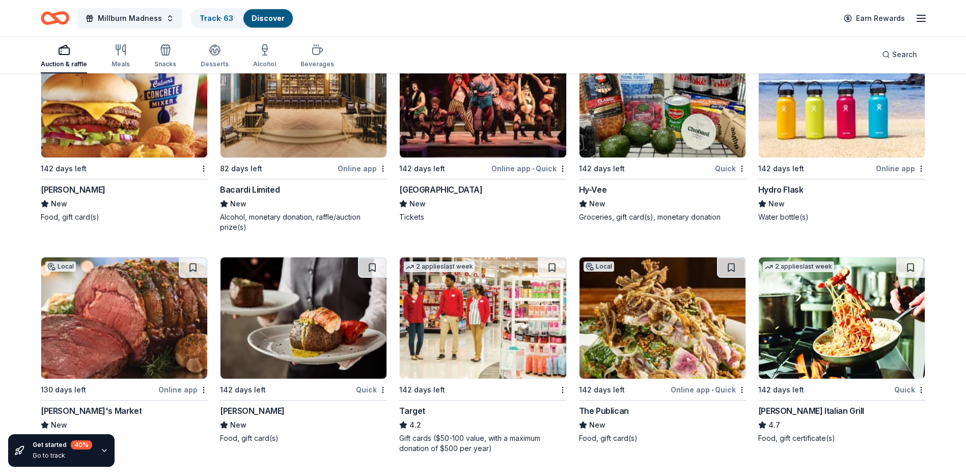
scroll to position [7150, 0]
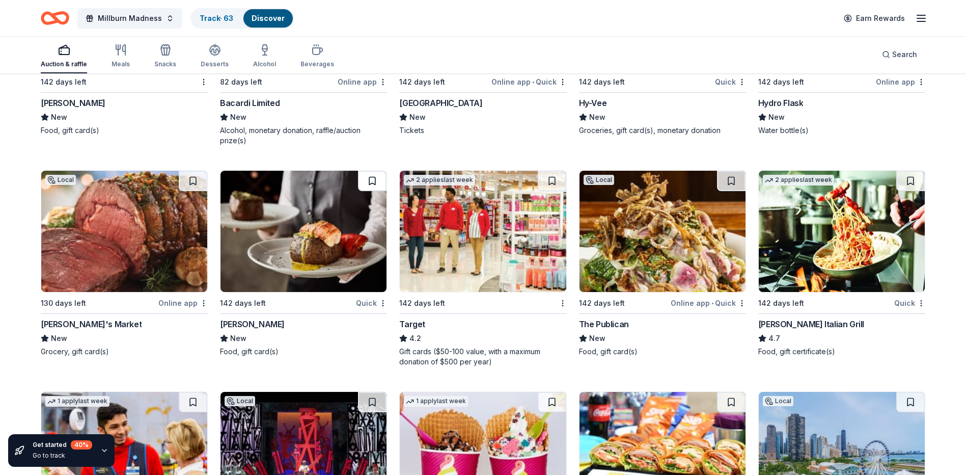
click at [370, 191] on button at bounding box center [372, 181] width 29 height 20
click at [549, 190] on button at bounding box center [552, 181] width 29 height 20
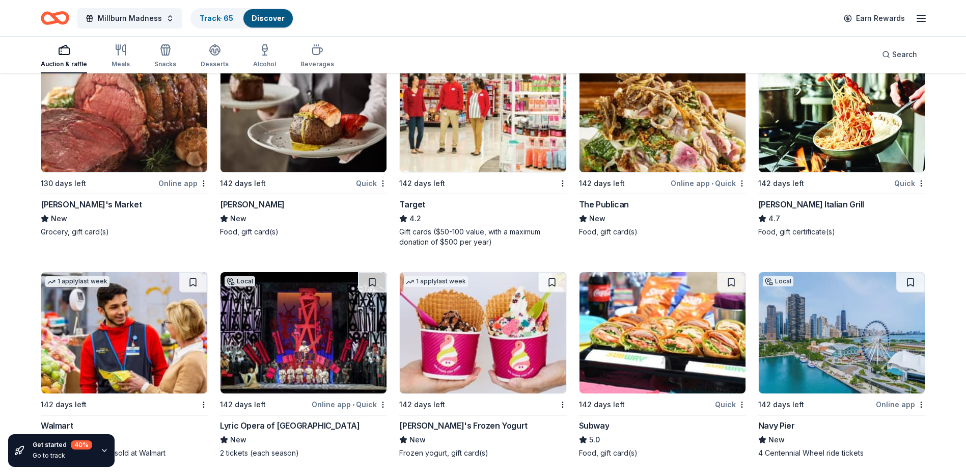
scroll to position [7404, 0]
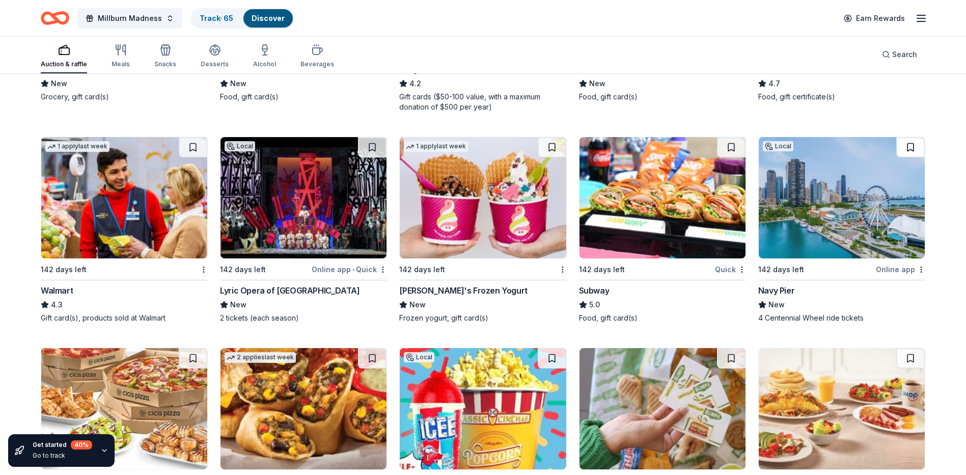
click at [910, 154] on button at bounding box center [910, 147] width 29 height 20
click at [732, 155] on button at bounding box center [731, 147] width 29 height 20
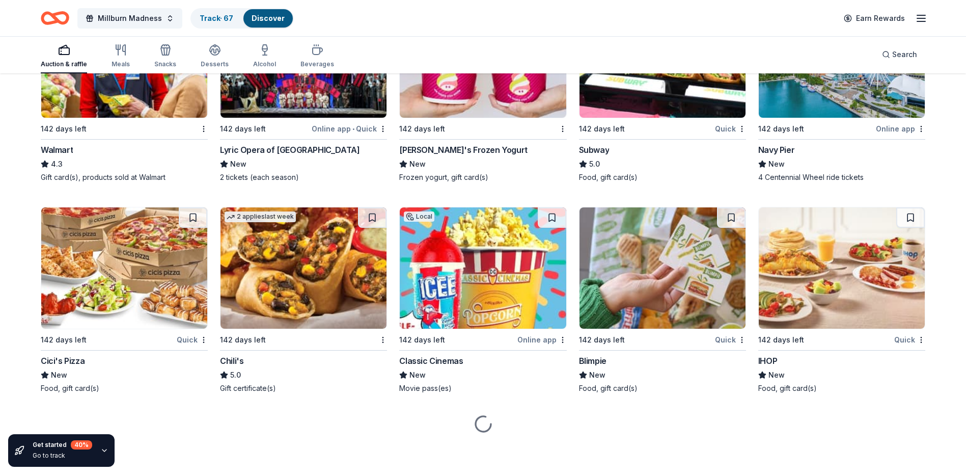
scroll to position [7453, 0]
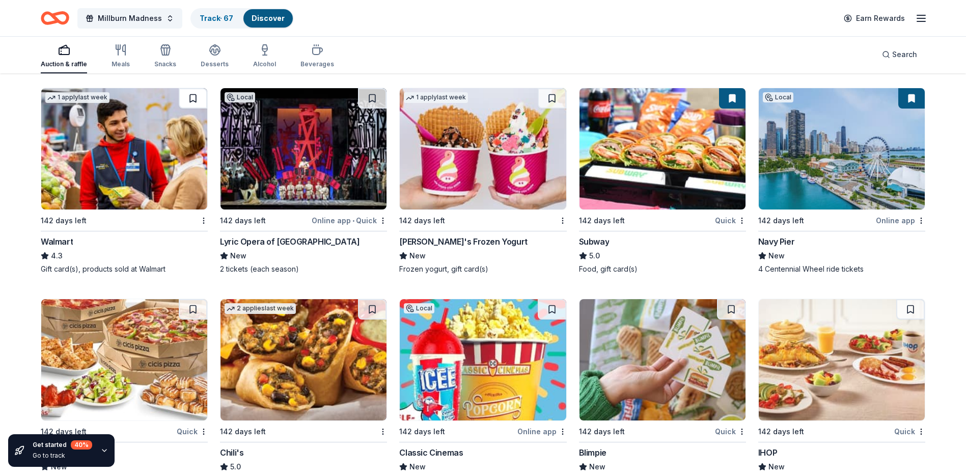
click at [192, 105] on button at bounding box center [193, 98] width 29 height 20
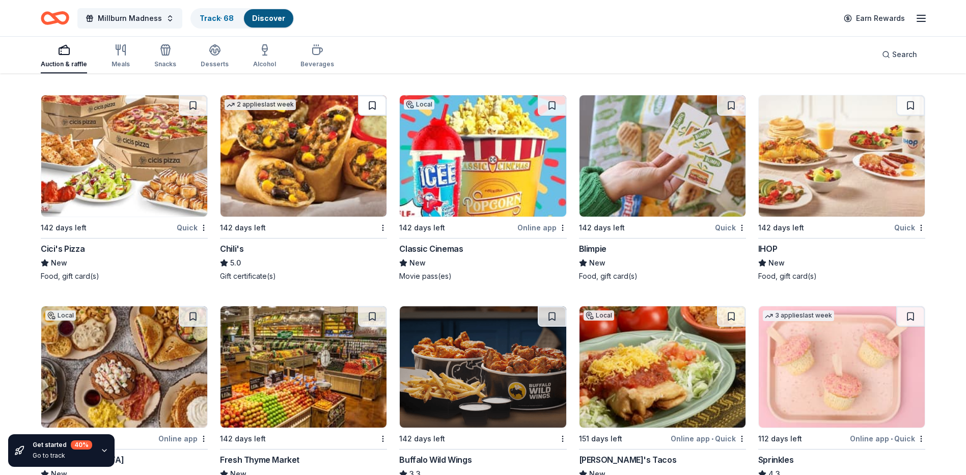
click at [376, 116] on button at bounding box center [372, 105] width 29 height 20
click at [555, 114] on button at bounding box center [552, 105] width 29 height 20
click at [911, 116] on button at bounding box center [910, 105] width 29 height 20
click at [730, 112] on button at bounding box center [731, 105] width 29 height 20
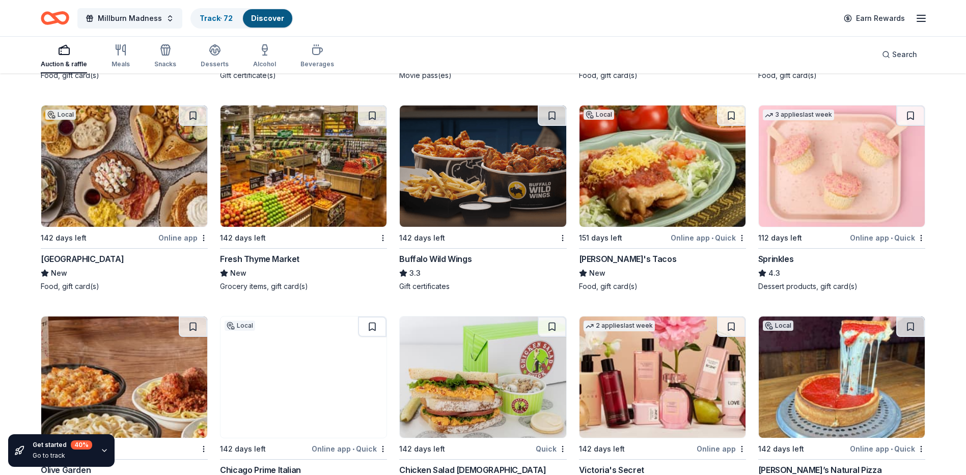
scroll to position [7861, 0]
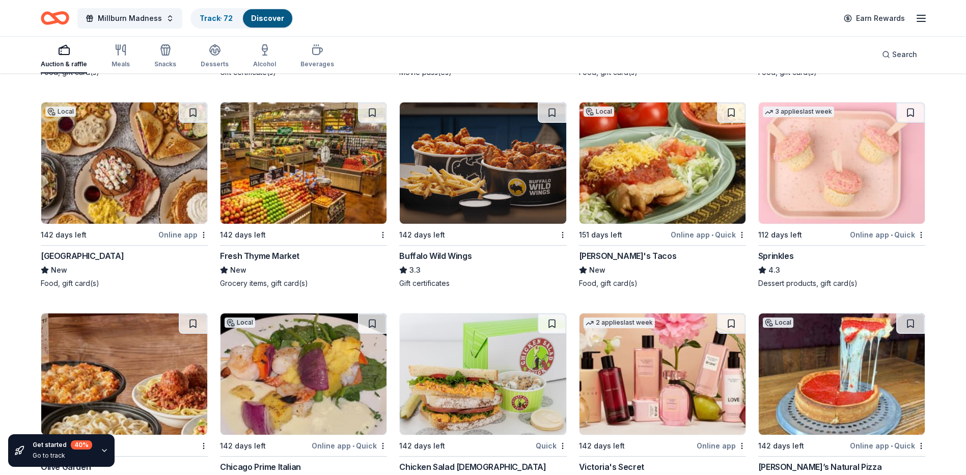
click at [911, 121] on button at bounding box center [910, 112] width 29 height 20
click at [557, 123] on button at bounding box center [552, 112] width 29 height 20
click at [187, 123] on button at bounding box center [193, 112] width 29 height 20
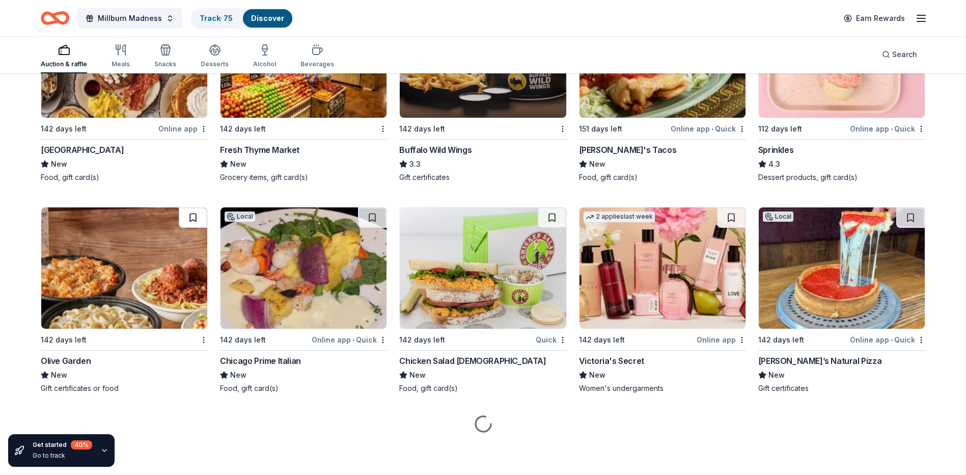
click at [195, 215] on button at bounding box center [193, 217] width 29 height 20
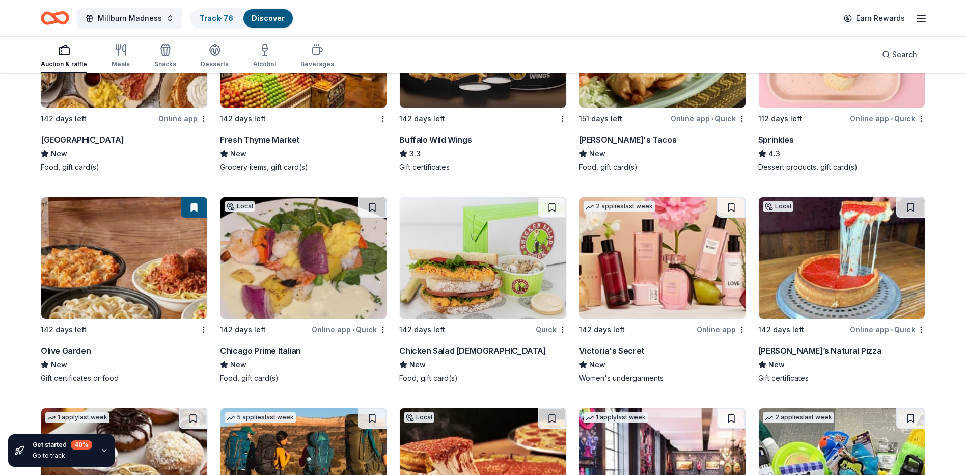
click at [727, 218] on button at bounding box center [731, 207] width 29 height 20
click at [728, 218] on button at bounding box center [732, 207] width 26 height 20
click at [732, 215] on button at bounding box center [732, 207] width 26 height 20
click at [730, 215] on button at bounding box center [732, 207] width 26 height 20
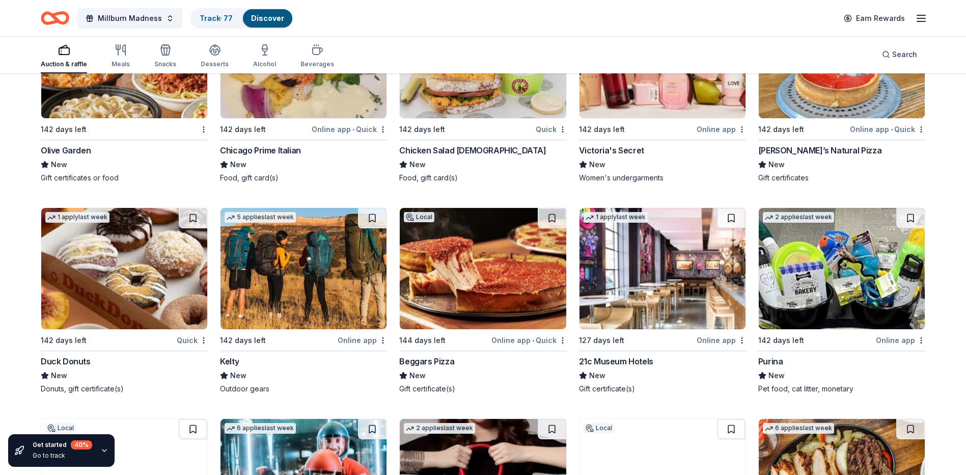
scroll to position [8181, 0]
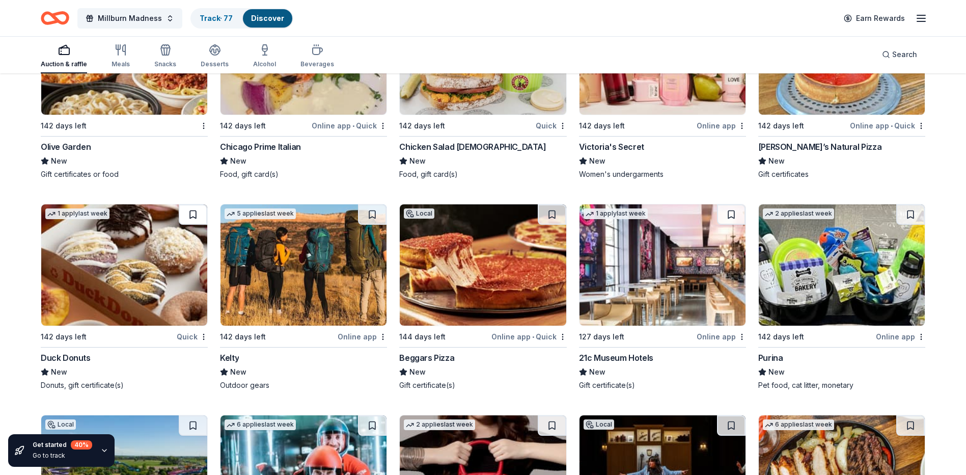
click at [195, 224] on button at bounding box center [193, 214] width 29 height 20
click at [912, 224] on button at bounding box center [910, 214] width 29 height 20
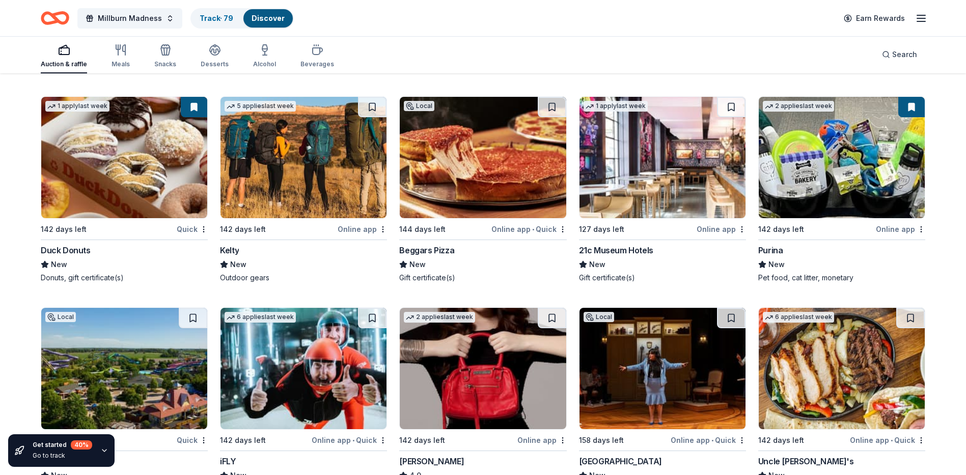
scroll to position [8384, 0]
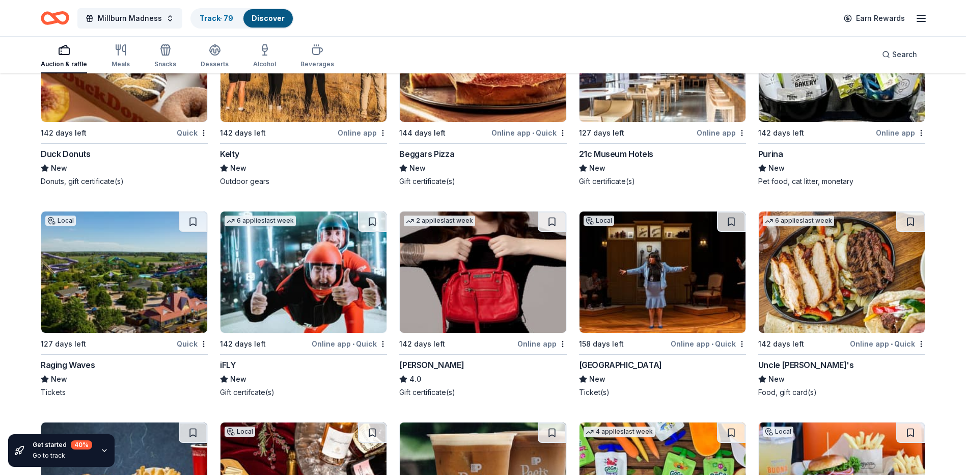
click at [912, 228] on button at bounding box center [910, 221] width 29 height 20
click at [374, 232] on button at bounding box center [372, 221] width 29 height 20
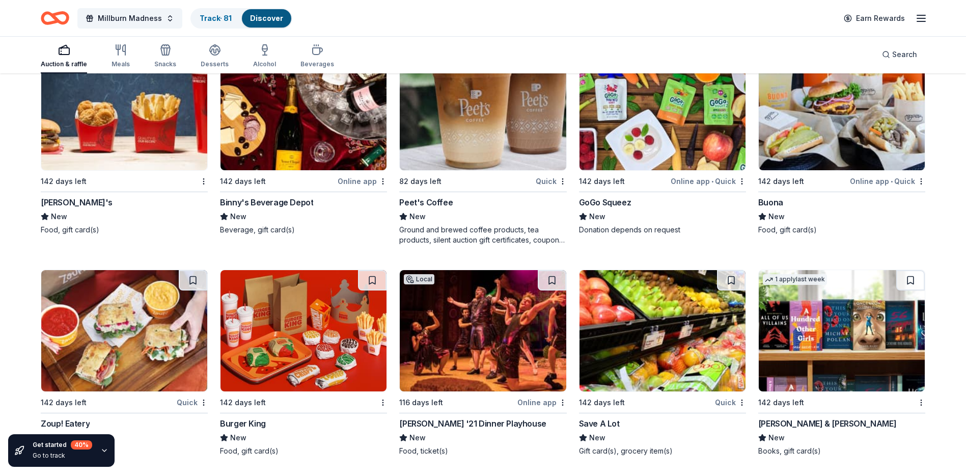
scroll to position [8690, 0]
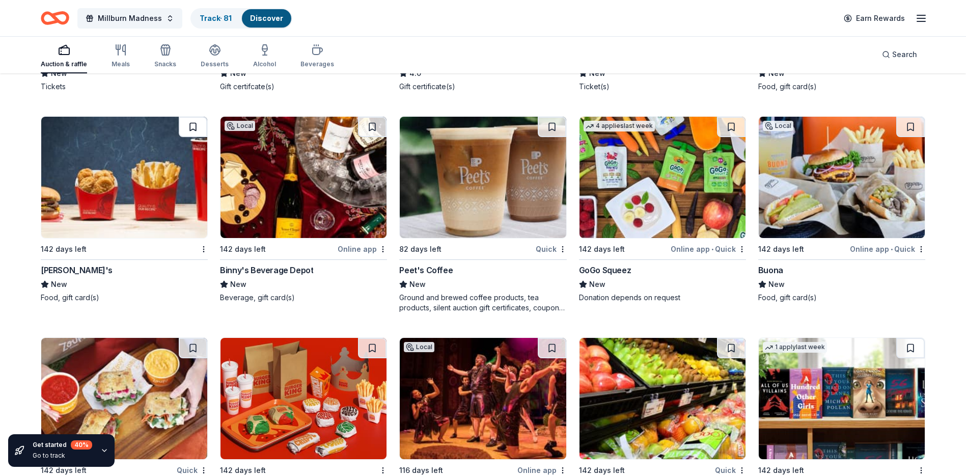
click at [198, 137] on button at bounding box center [193, 127] width 29 height 20
click at [377, 137] on button at bounding box center [372, 127] width 29 height 20
click at [911, 137] on button at bounding box center [910, 127] width 29 height 20
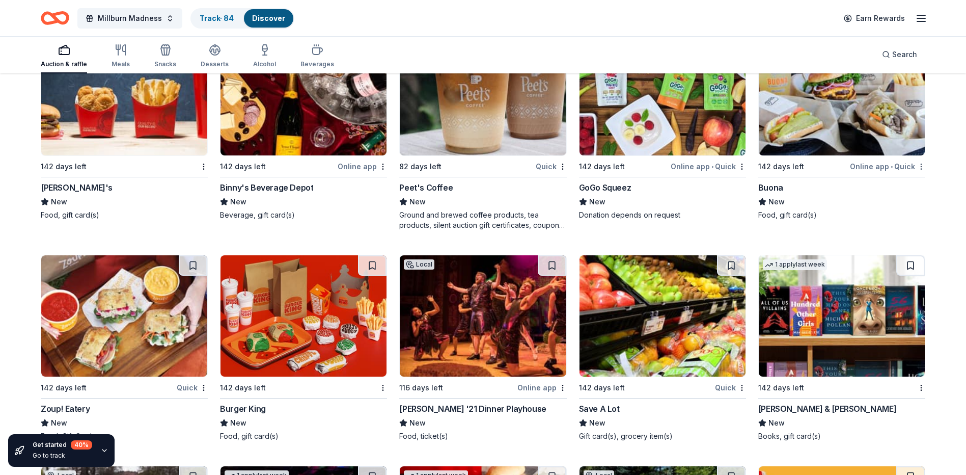
scroll to position [8843, 0]
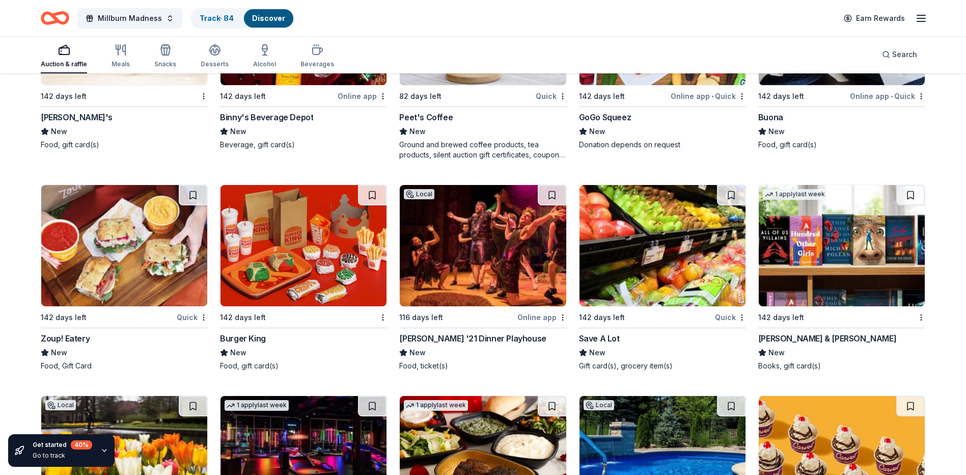
click at [916, 203] on button at bounding box center [910, 195] width 29 height 20
click at [379, 202] on button at bounding box center [372, 195] width 29 height 20
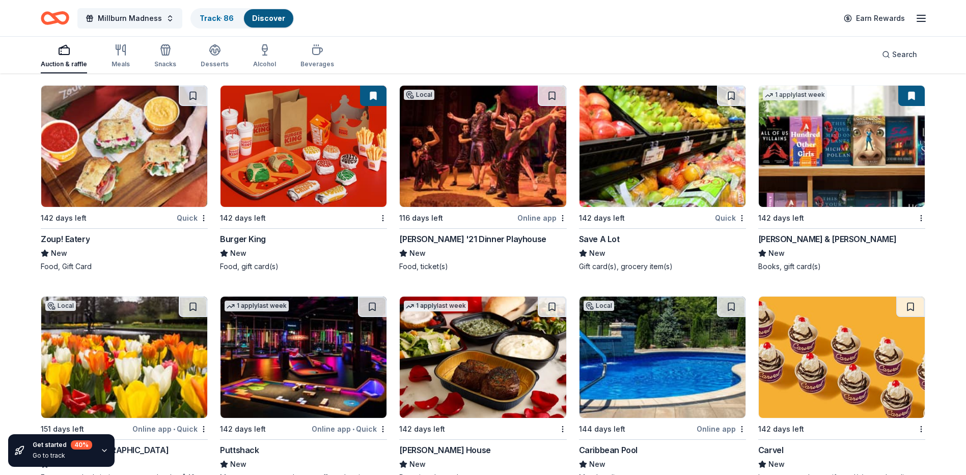
scroll to position [9046, 0]
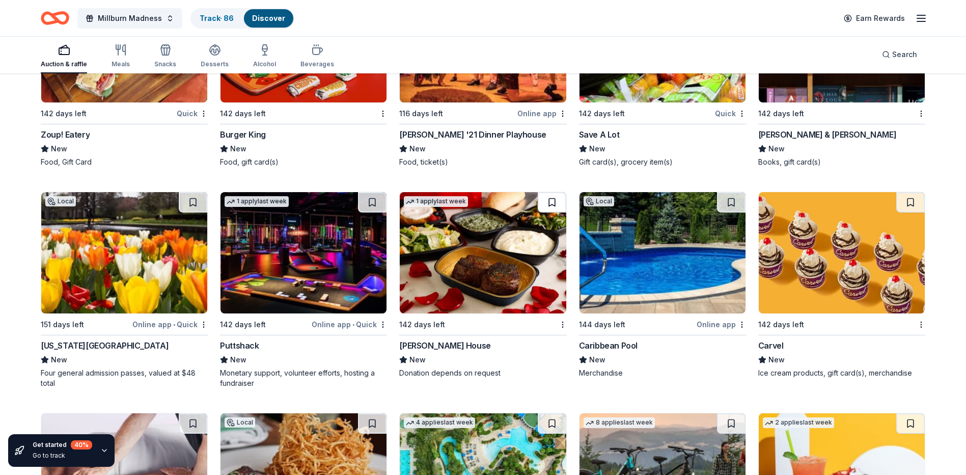
click at [553, 209] on button at bounding box center [552, 202] width 29 height 20
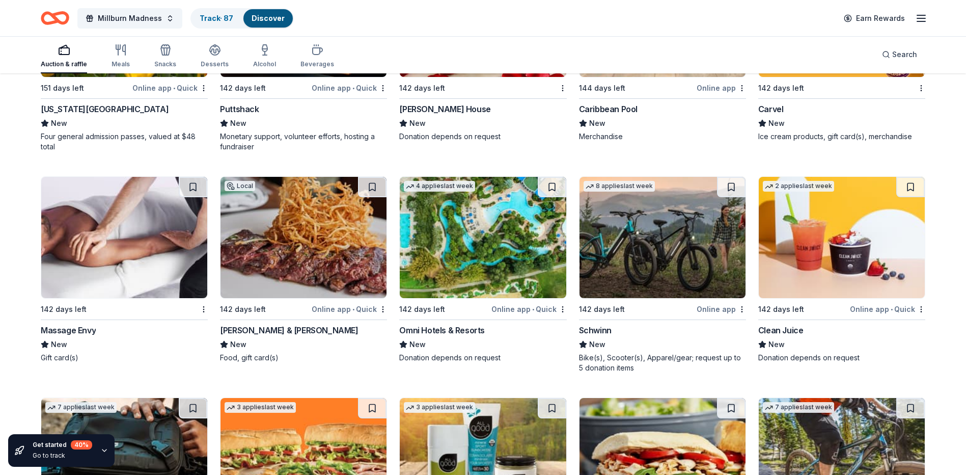
scroll to position [9301, 0]
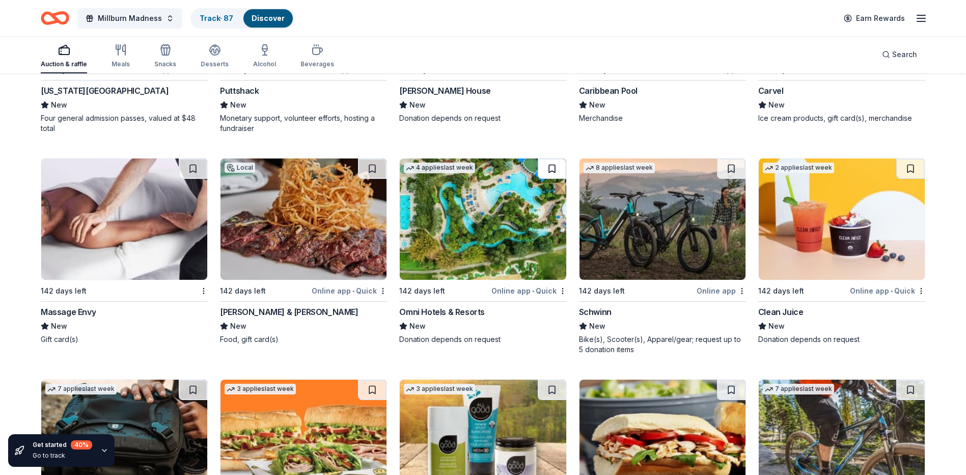
click at [552, 179] on button at bounding box center [552, 168] width 29 height 20
click at [729, 179] on button at bounding box center [731, 168] width 29 height 20
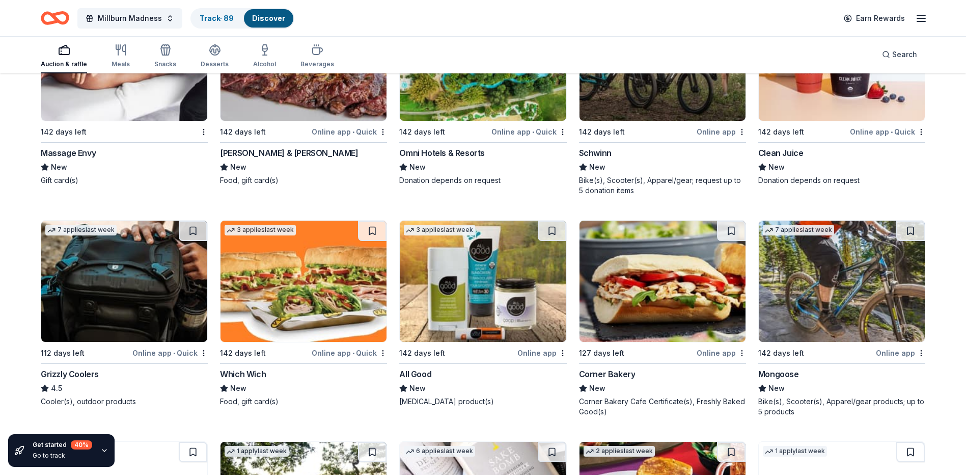
scroll to position [9403, 0]
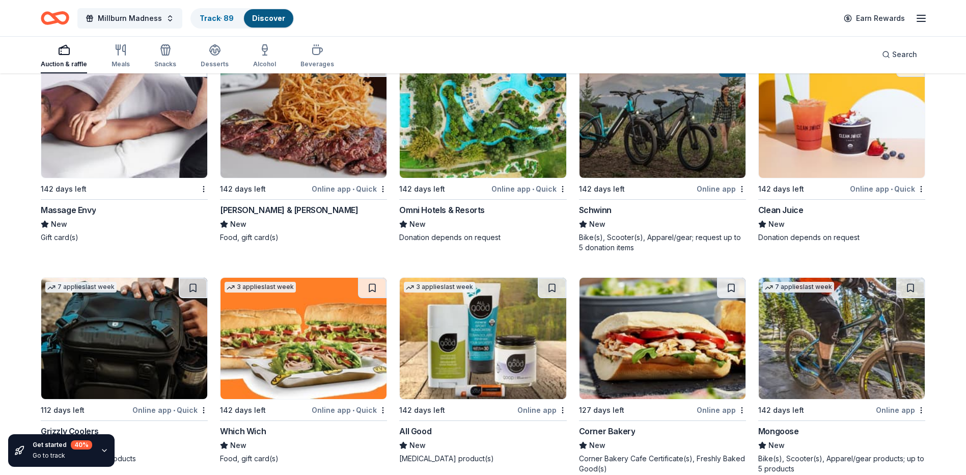
click at [194, 77] on button at bounding box center [193, 67] width 29 height 20
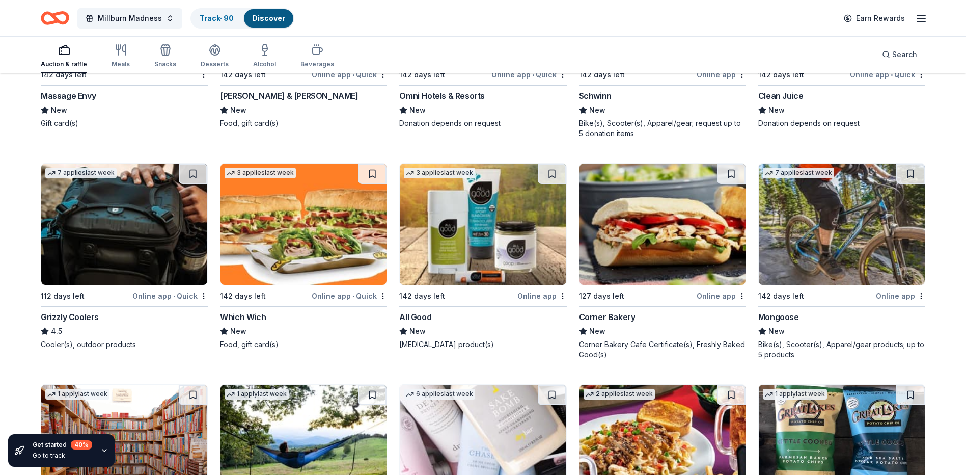
scroll to position [9607, 0]
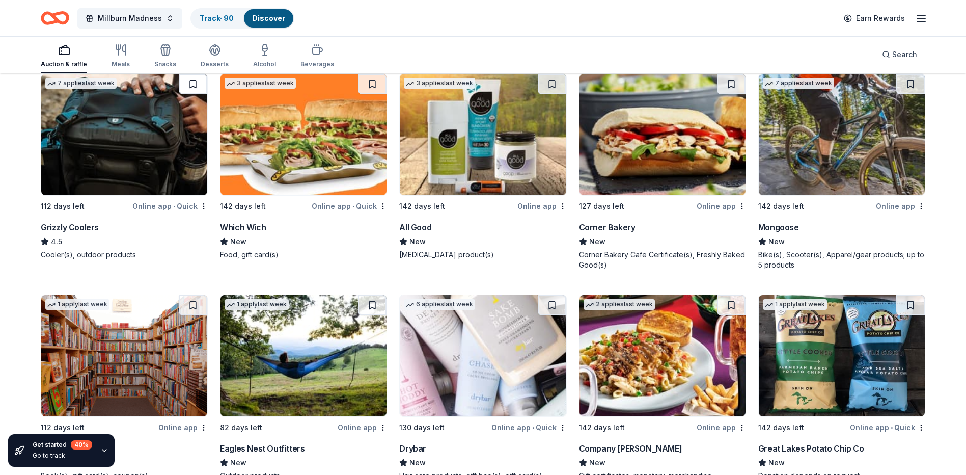
click at [193, 94] on button at bounding box center [193, 84] width 29 height 20
click at [733, 91] on button at bounding box center [731, 84] width 29 height 20
click at [906, 93] on button at bounding box center [910, 84] width 29 height 20
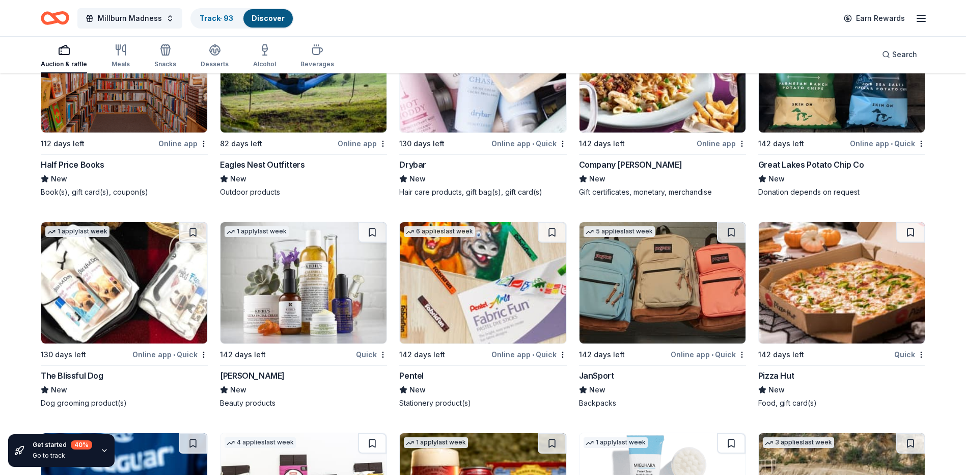
scroll to position [9908, 0]
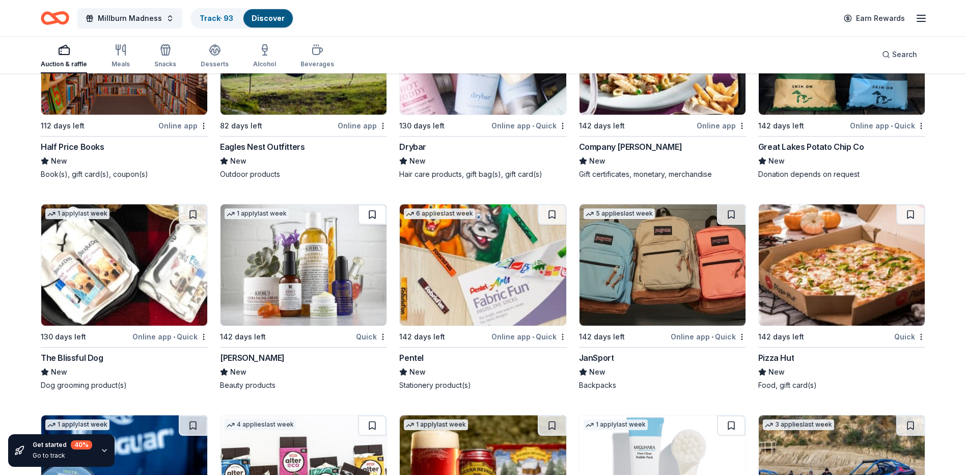
click at [372, 219] on button at bounding box center [372, 214] width 29 height 20
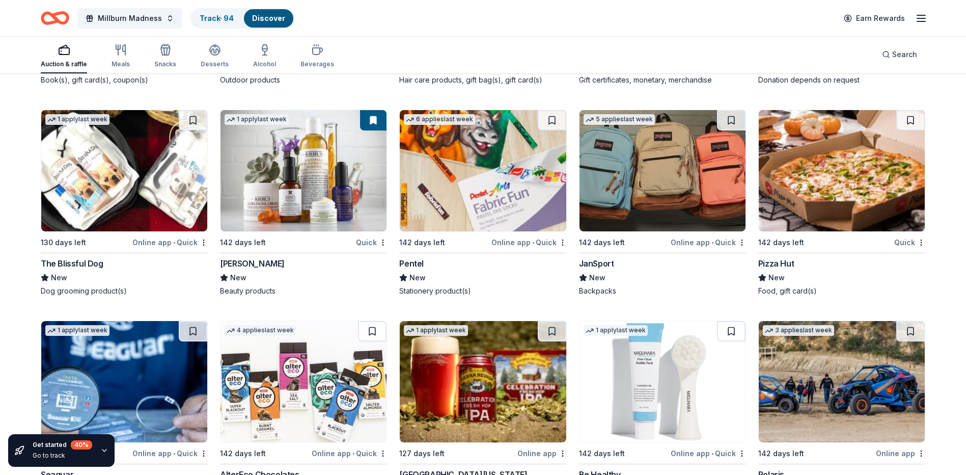
scroll to position [10010, 0]
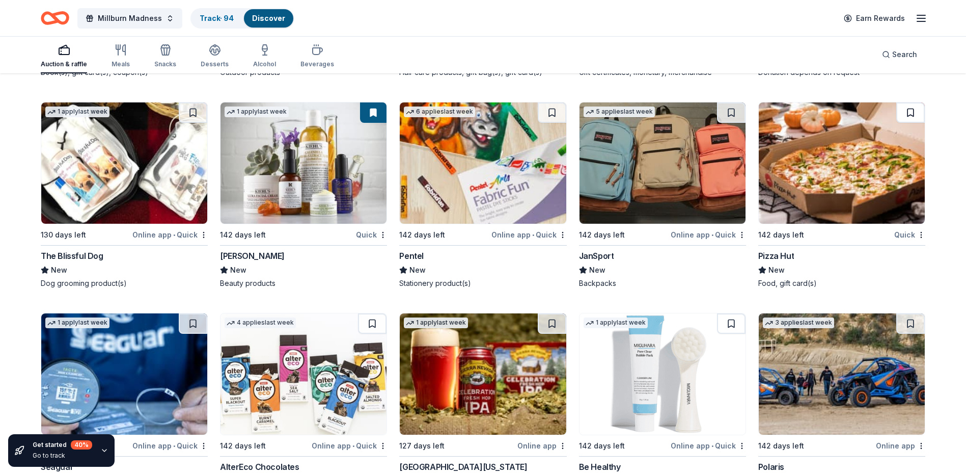
click at [908, 122] on button at bounding box center [910, 112] width 29 height 20
click at [730, 123] on button at bounding box center [731, 112] width 29 height 20
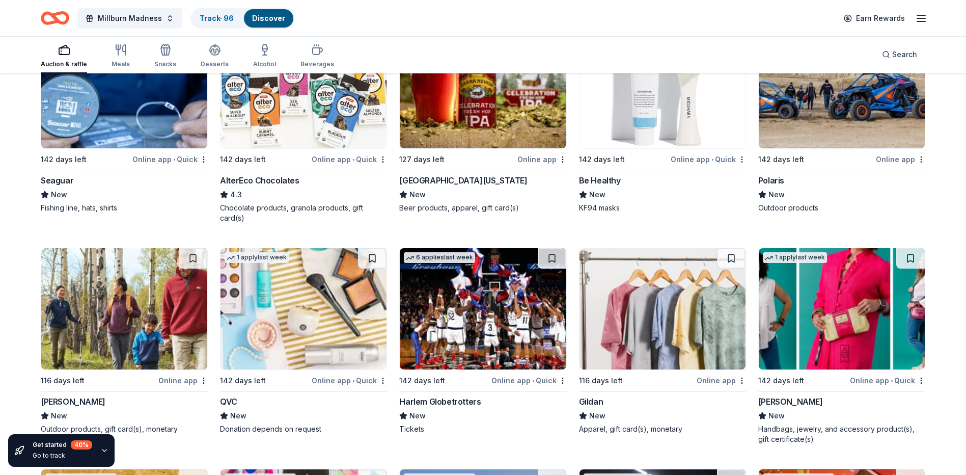
scroll to position [10238, 0]
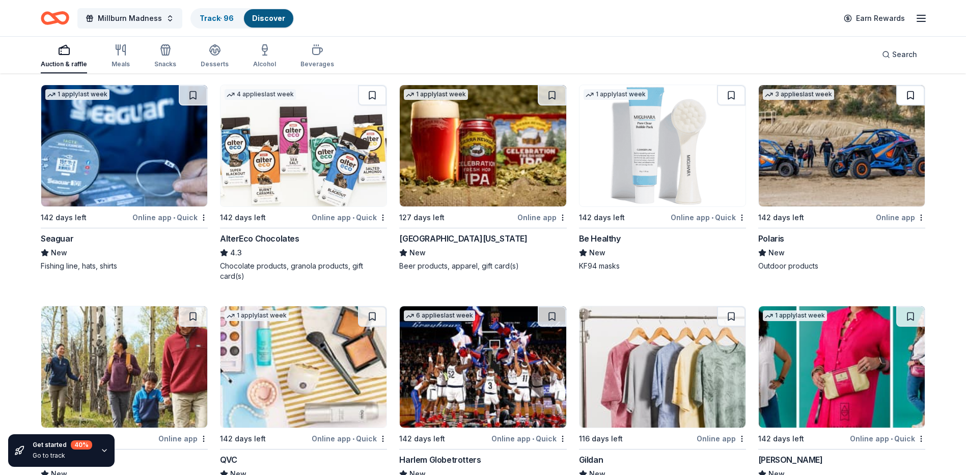
click at [905, 105] on button at bounding box center [910, 95] width 29 height 20
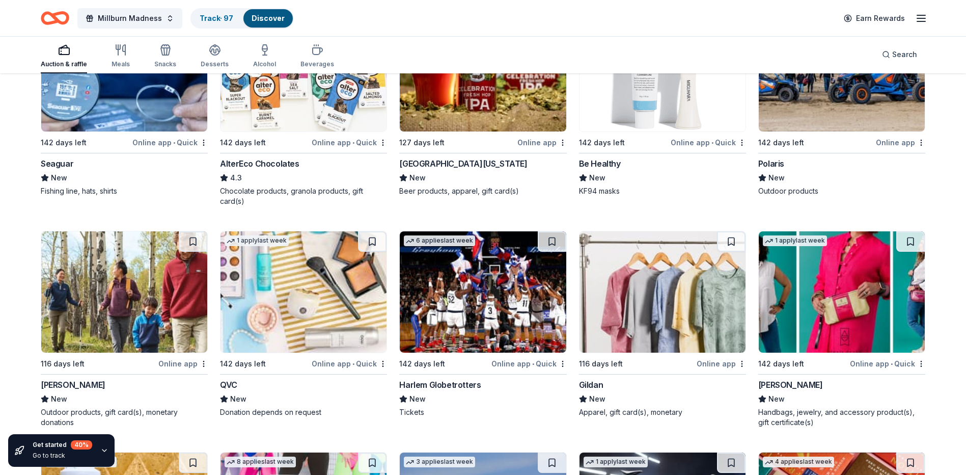
scroll to position [10391, 0]
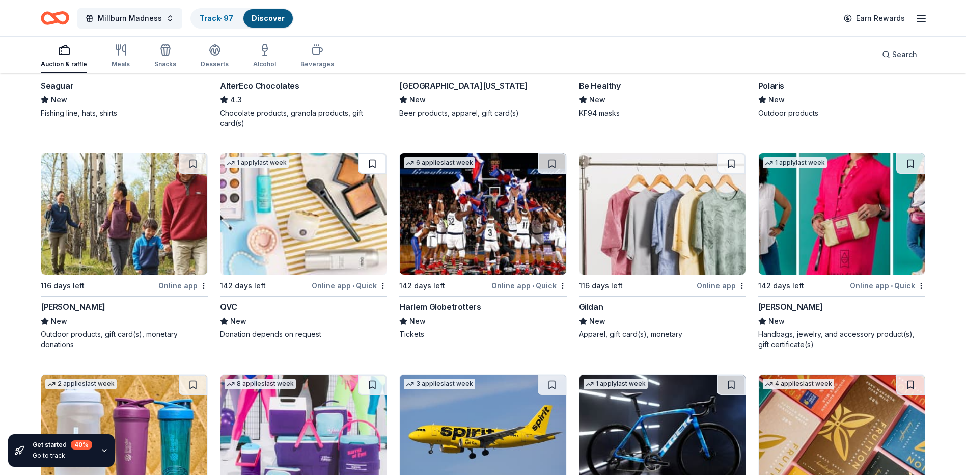
click at [372, 174] on button at bounding box center [372, 163] width 29 height 20
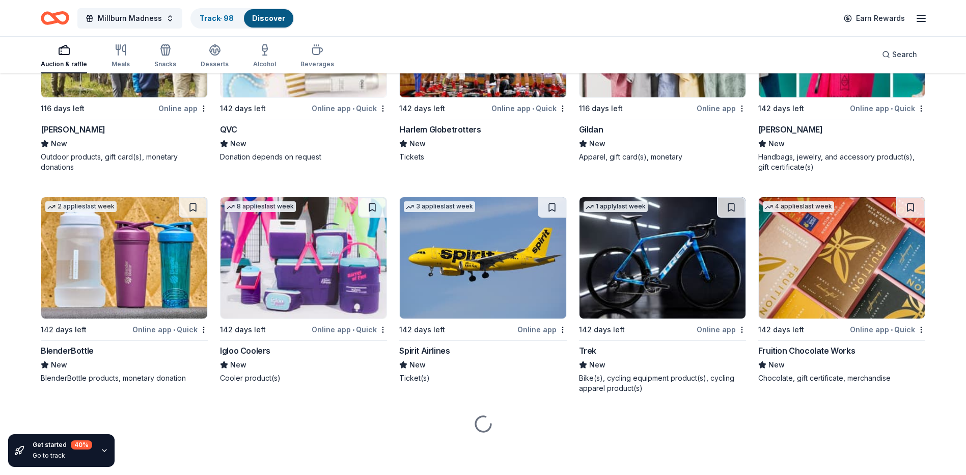
scroll to position [10579, 0]
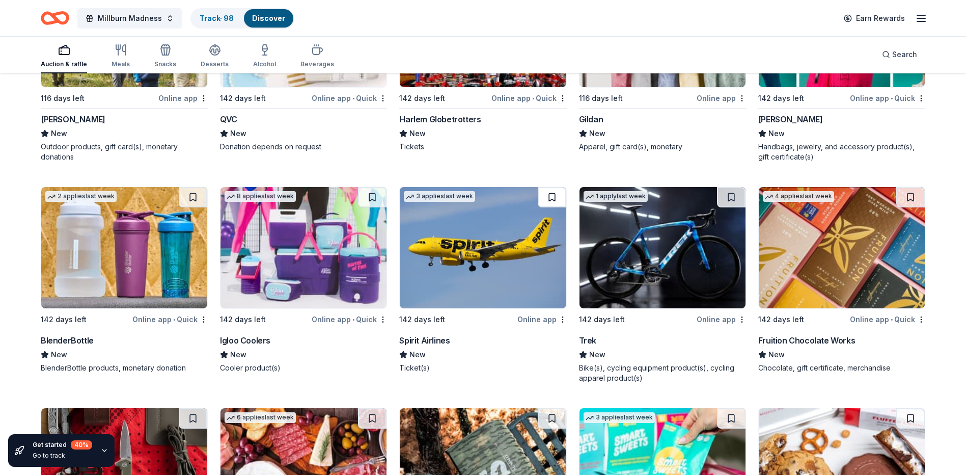
click at [553, 207] on button at bounding box center [552, 197] width 29 height 20
click at [378, 207] on button at bounding box center [372, 197] width 29 height 20
click at [736, 207] on button at bounding box center [731, 197] width 29 height 20
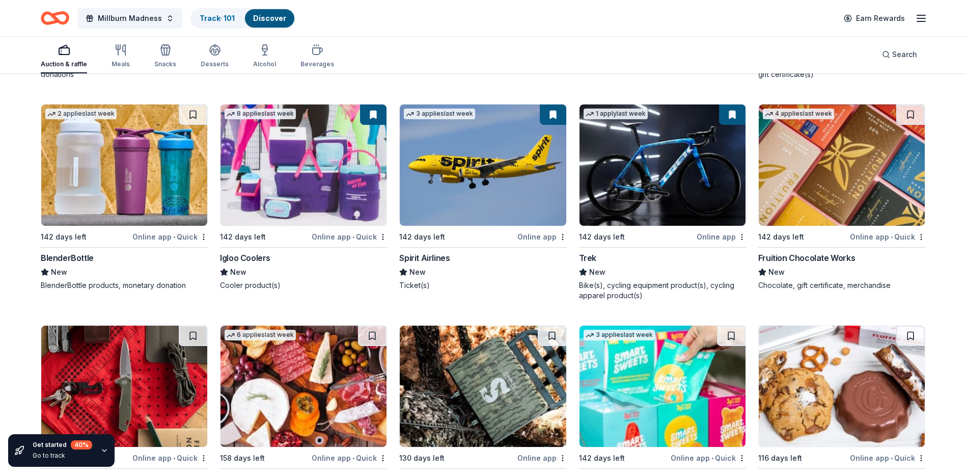
scroll to position [10782, 0]
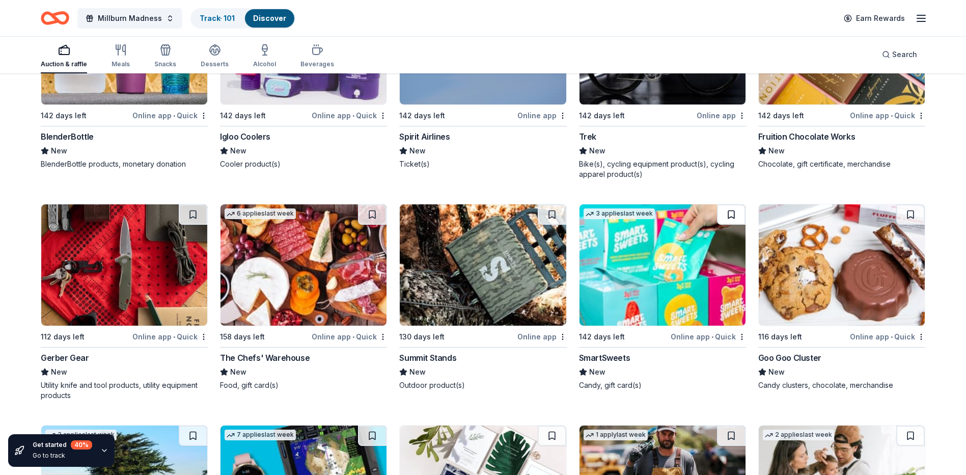
click at [727, 224] on button at bounding box center [731, 214] width 29 height 20
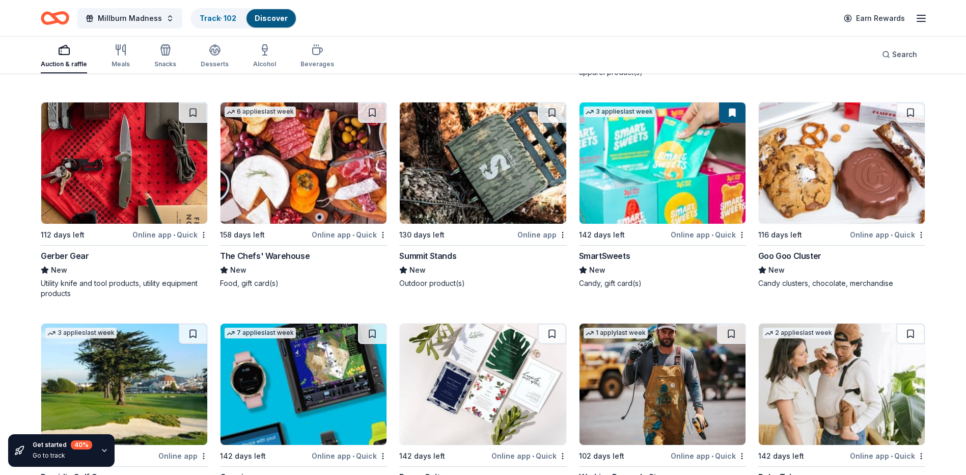
scroll to position [10986, 0]
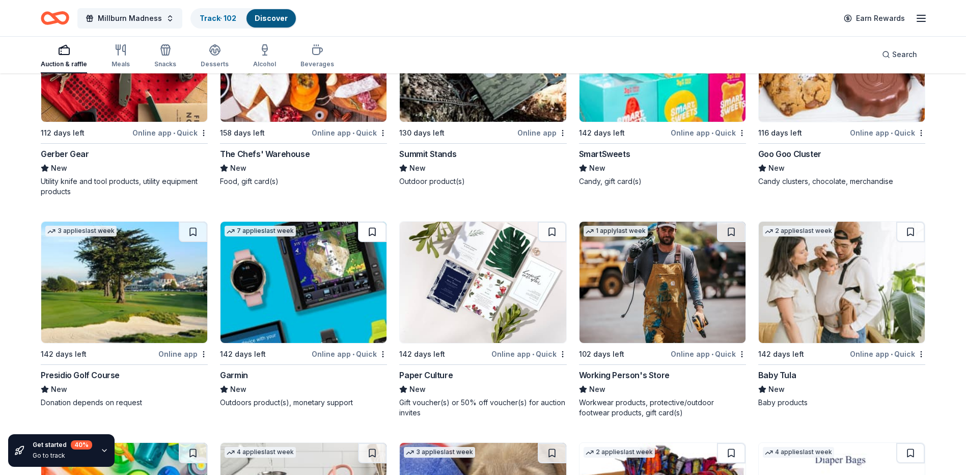
click at [379, 241] on button at bounding box center [372, 232] width 29 height 20
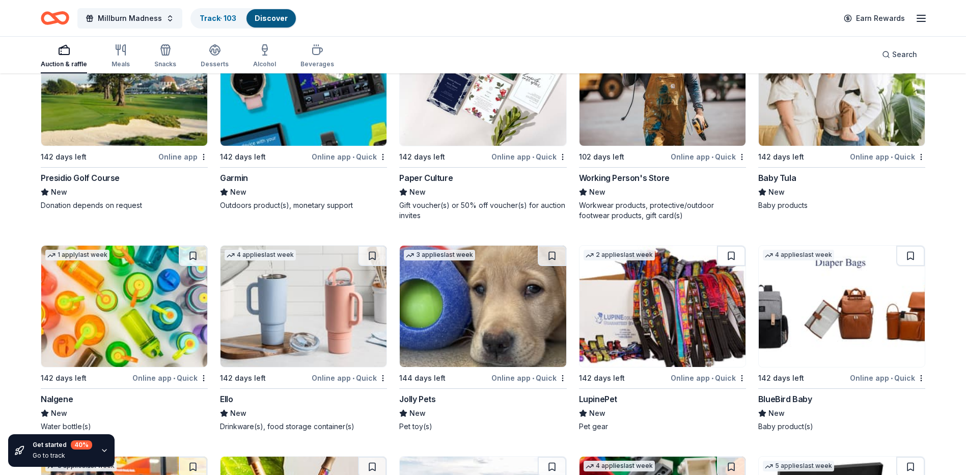
scroll to position [11190, 0]
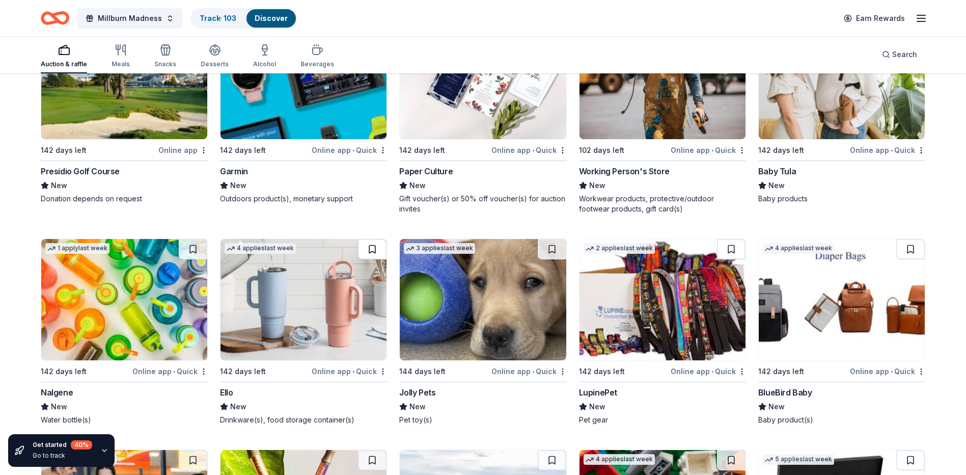
click at [378, 254] on button at bounding box center [372, 249] width 29 height 20
click at [556, 254] on button at bounding box center [552, 249] width 29 height 20
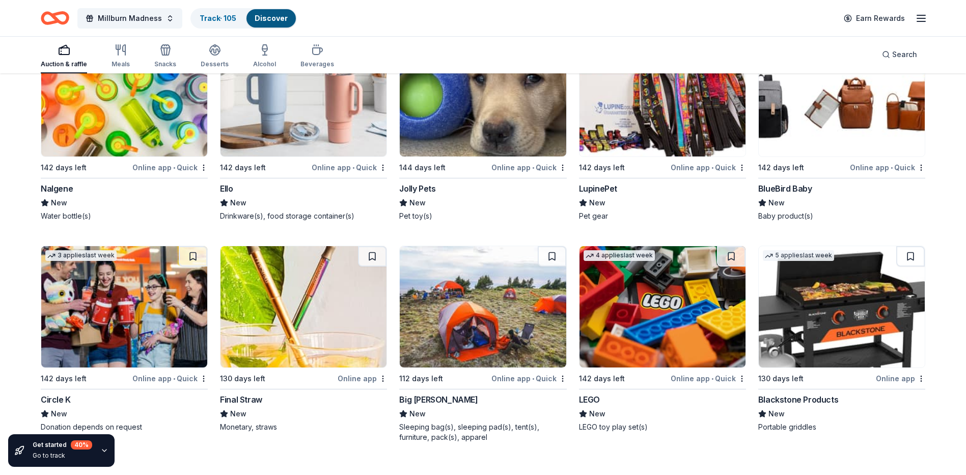
click at [738, 264] on button at bounding box center [731, 256] width 29 height 20
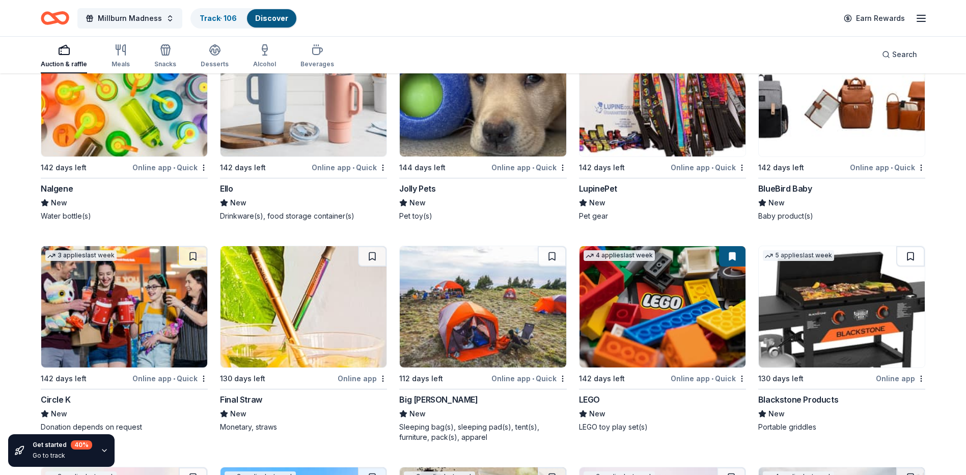
click at [913, 266] on button at bounding box center [910, 256] width 29 height 20
click at [200, 266] on button at bounding box center [193, 256] width 29 height 20
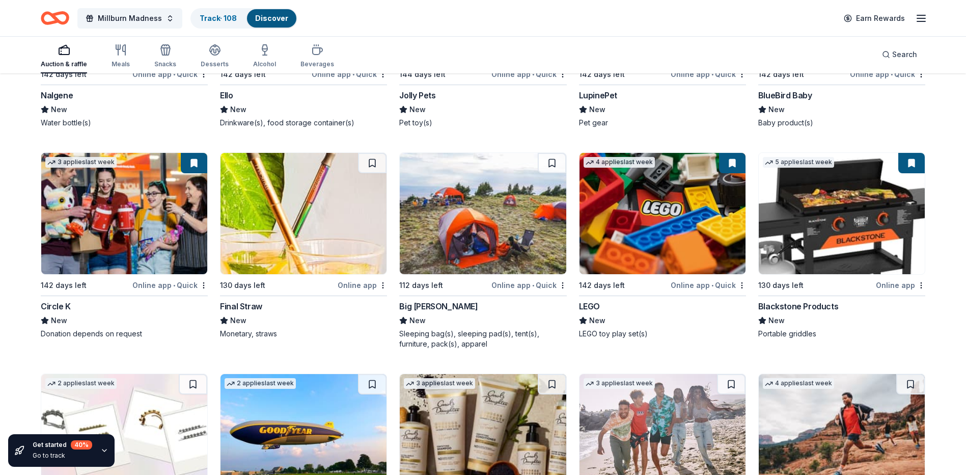
scroll to position [11648, 0]
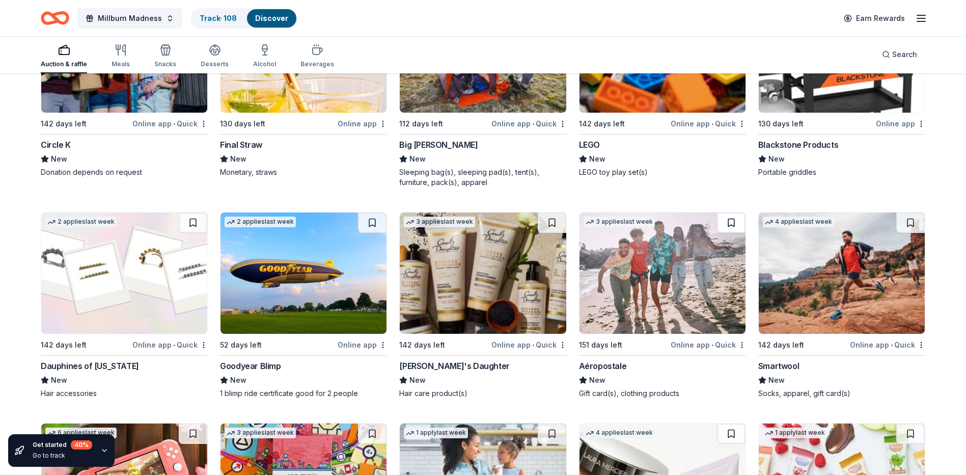
click at [731, 229] on button at bounding box center [731, 222] width 29 height 20
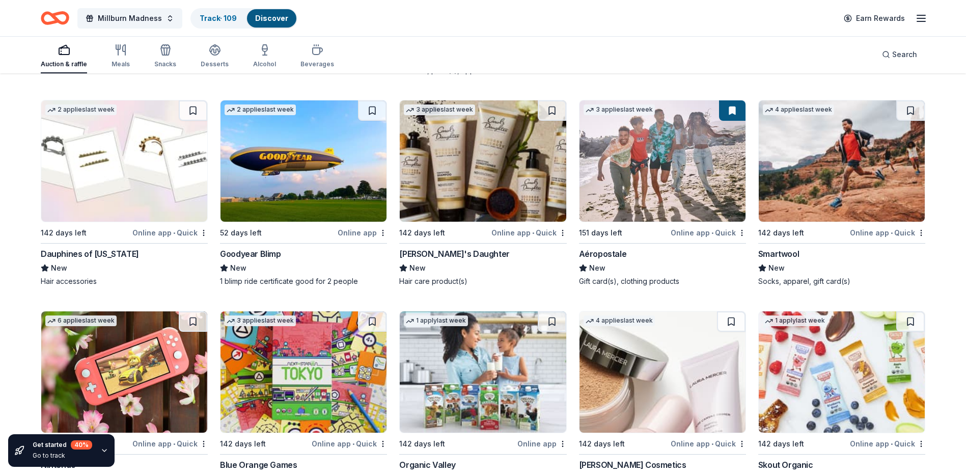
scroll to position [11750, 0]
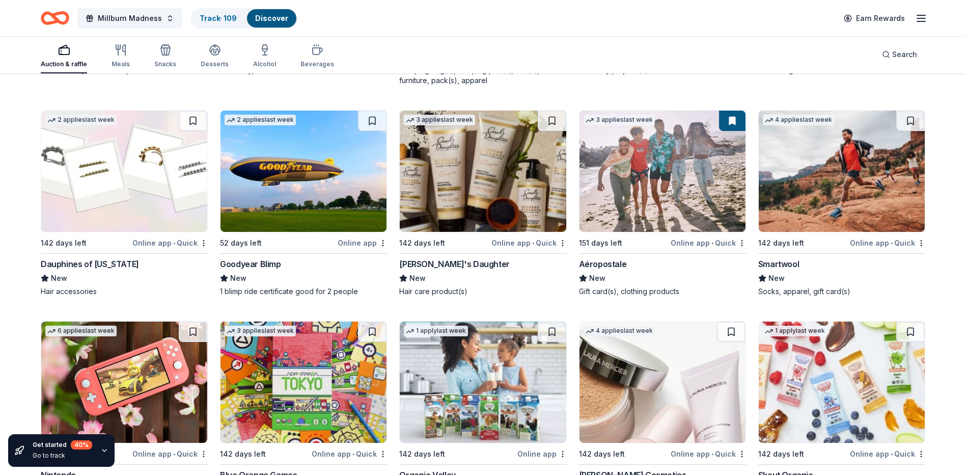
click at [558, 130] on button at bounding box center [552, 121] width 29 height 20
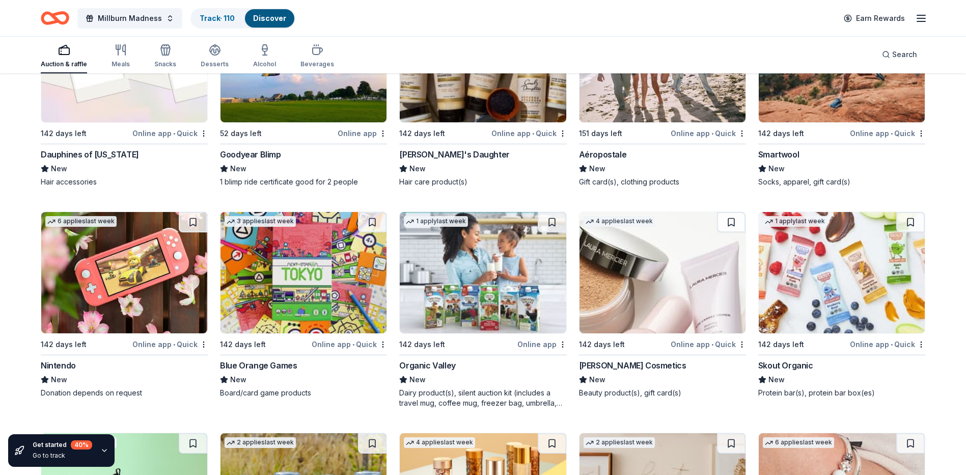
scroll to position [11954, 0]
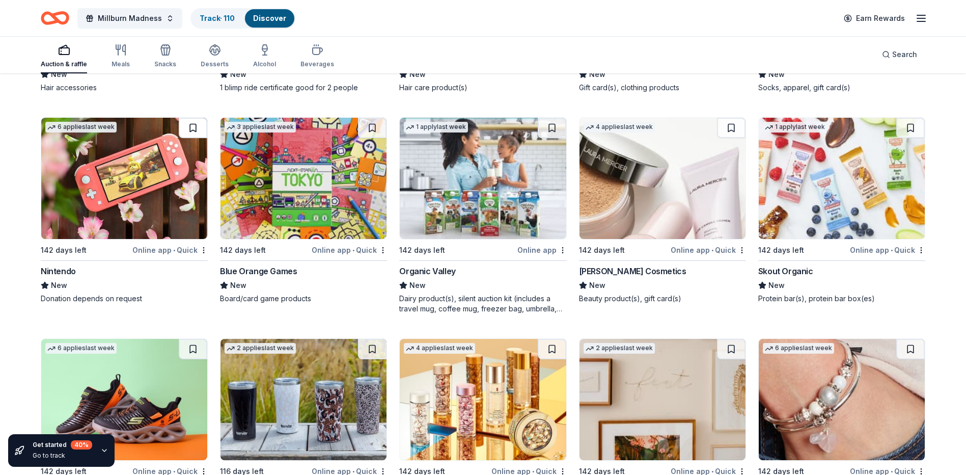
click at [198, 133] on button at bounding box center [193, 128] width 29 height 20
click at [734, 138] on button at bounding box center [731, 128] width 29 height 20
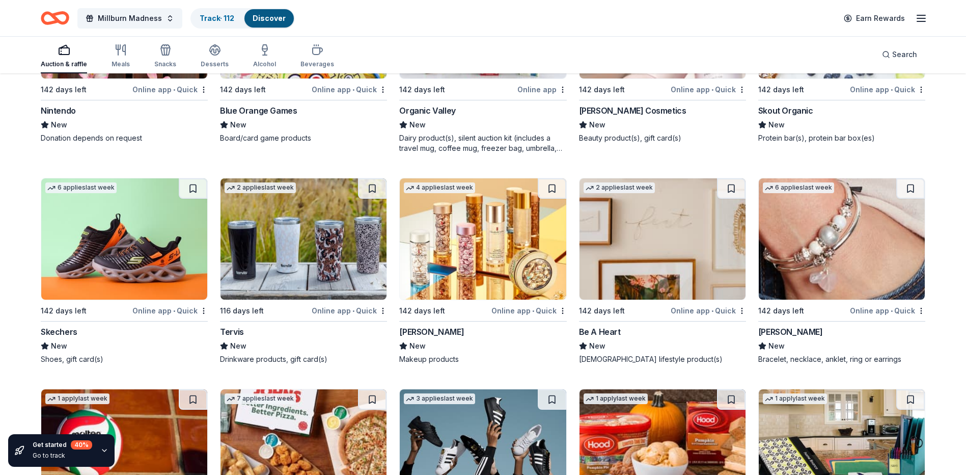
scroll to position [12158, 0]
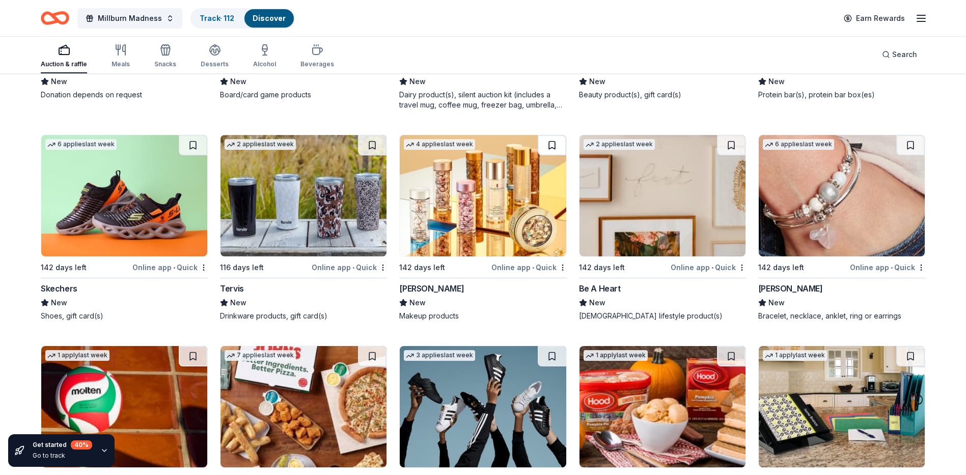
click at [549, 155] on button at bounding box center [552, 145] width 29 height 20
click at [194, 153] on button at bounding box center [193, 145] width 29 height 20
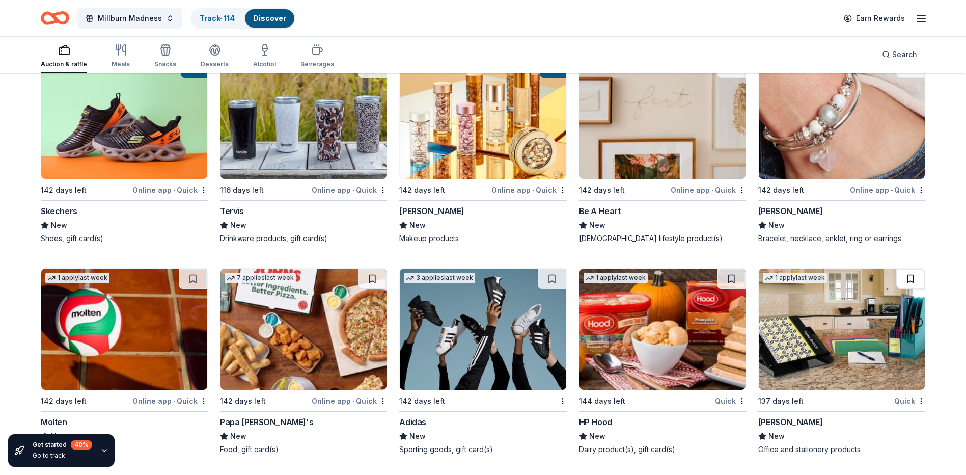
click at [908, 275] on button at bounding box center [910, 278] width 29 height 20
click at [374, 277] on button at bounding box center [372, 278] width 29 height 20
click at [545, 276] on button at bounding box center [552, 278] width 29 height 20
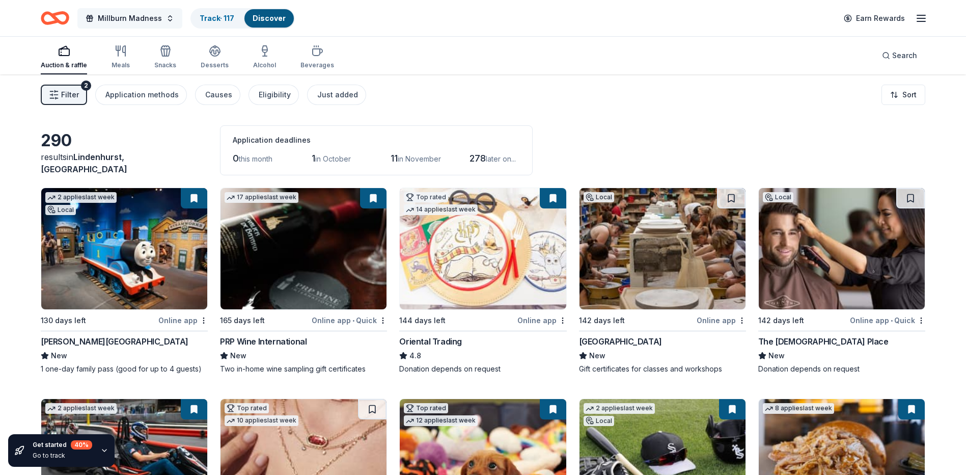
click at [159, 21] on button "Millburn Madness" at bounding box center [129, 18] width 105 height 20
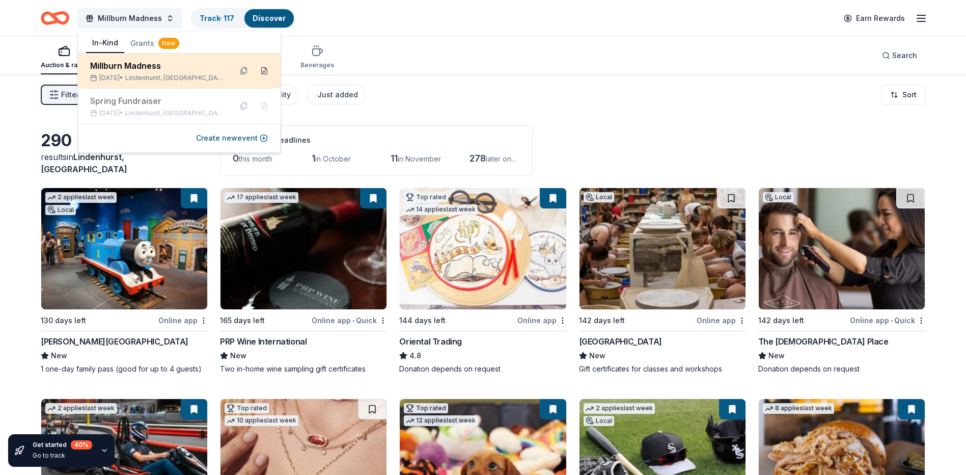
click at [265, 74] on button at bounding box center [264, 71] width 16 height 16
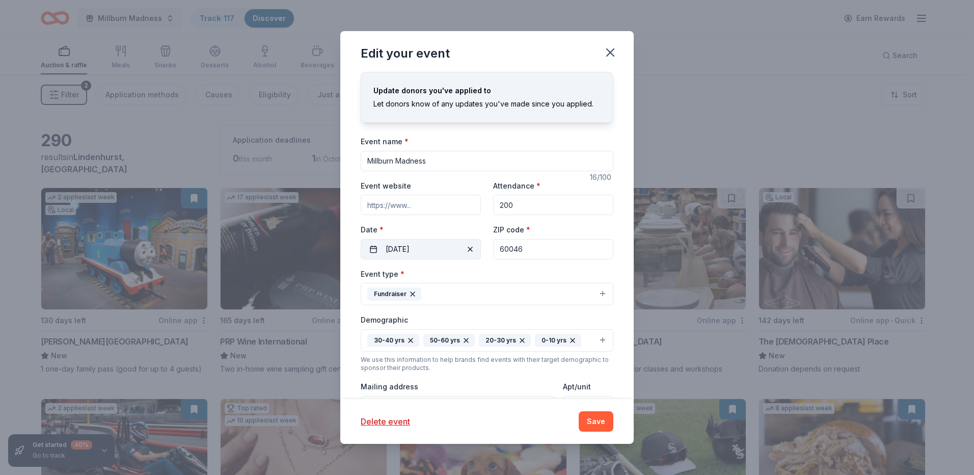
click at [457, 246] on button "02/28/2026" at bounding box center [421, 249] width 120 height 20
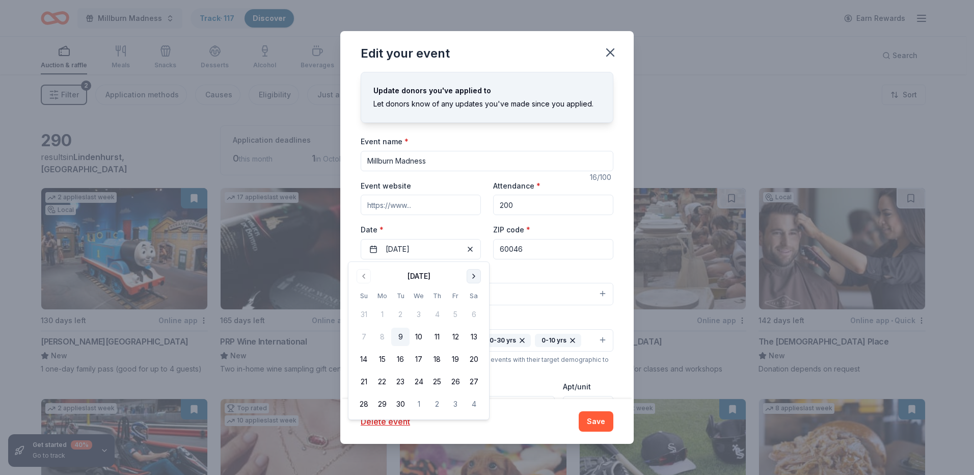
click at [476, 274] on button "Go to next month" at bounding box center [474, 276] width 14 height 14
click at [468, 275] on button "Go to next month" at bounding box center [474, 276] width 14 height 14
click at [469, 274] on button "Go to next month" at bounding box center [474, 276] width 14 height 14
click at [470, 274] on button "Go to next month" at bounding box center [474, 276] width 14 height 14
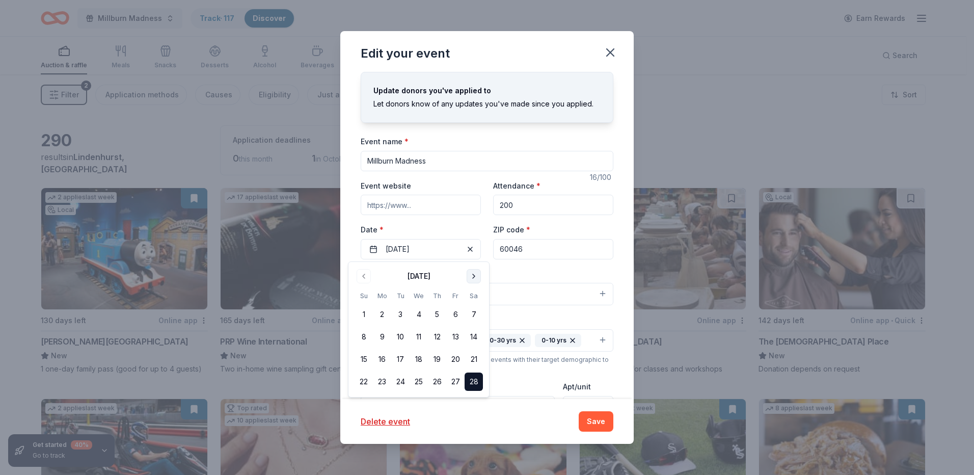
click at [470, 274] on button "Go to next month" at bounding box center [474, 276] width 14 height 14
click at [473, 317] on button "7" at bounding box center [474, 314] width 18 height 18
click at [594, 417] on button "Save" at bounding box center [596, 421] width 35 height 20
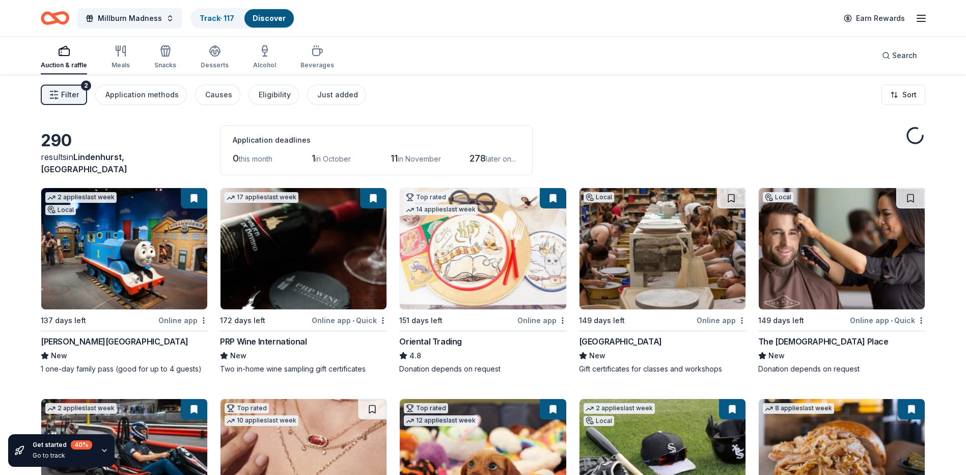
click at [335, 161] on span "in October" at bounding box center [333, 158] width 36 height 9
click at [319, 164] on div "1 in October" at bounding box center [337, 158] width 50 height 16
click at [321, 157] on span "in October" at bounding box center [333, 158] width 36 height 9
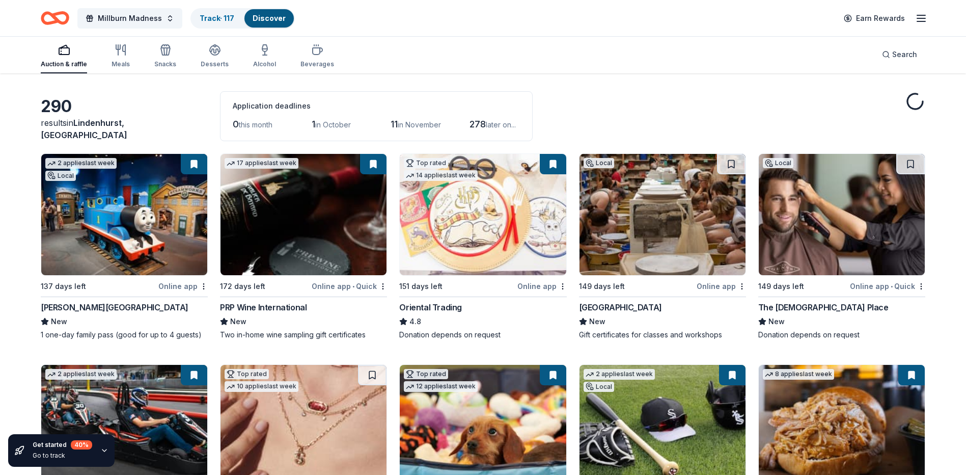
scroll to position [204, 0]
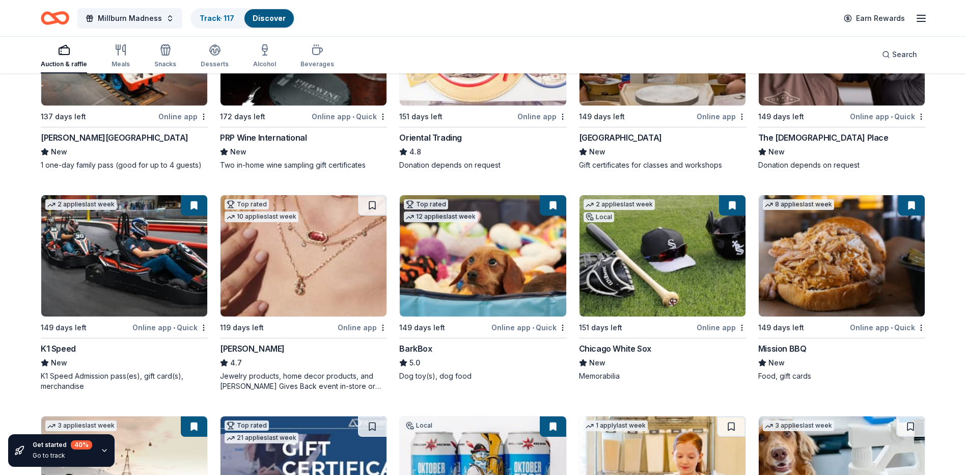
click at [687, 260] on img at bounding box center [663, 255] width 166 height 121
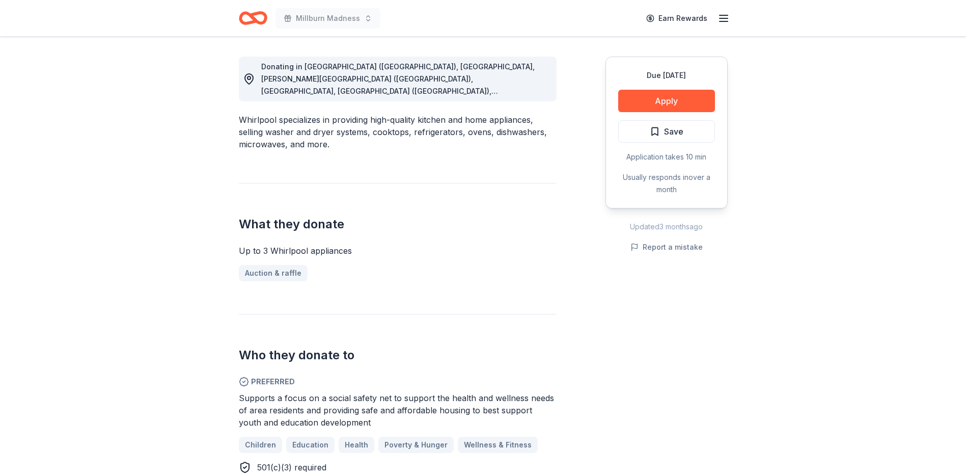
scroll to position [407, 0]
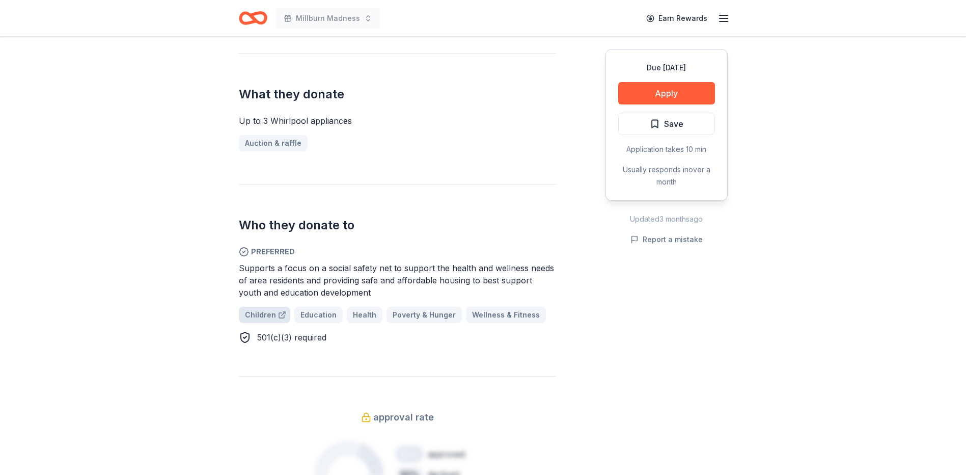
click at [255, 309] on span "Children" at bounding box center [260, 315] width 31 height 12
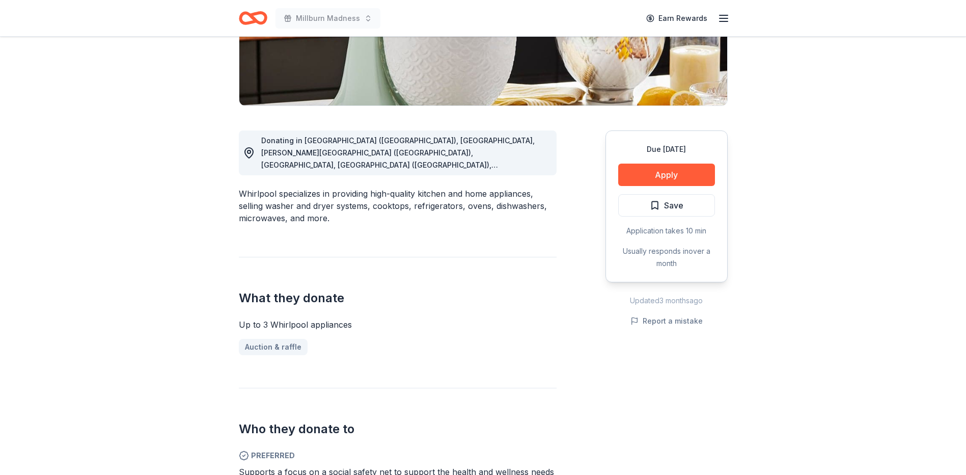
scroll to position [0, 0]
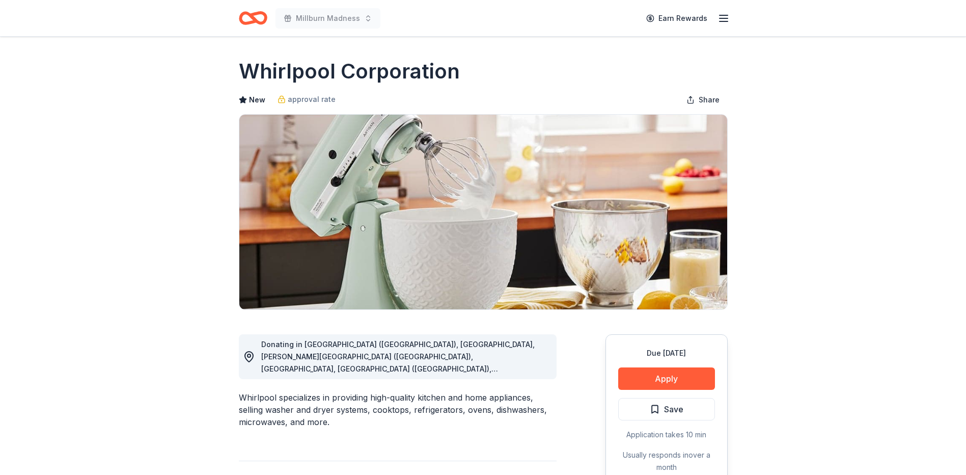
click at [720, 18] on line "button" at bounding box center [724, 18] width 8 height 0
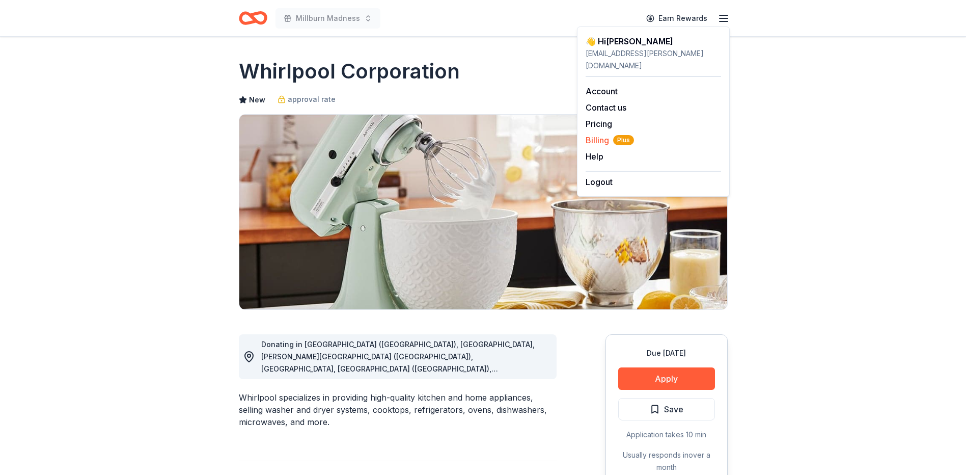
click at [593, 134] on span "Billing Plus" at bounding box center [610, 140] width 48 height 12
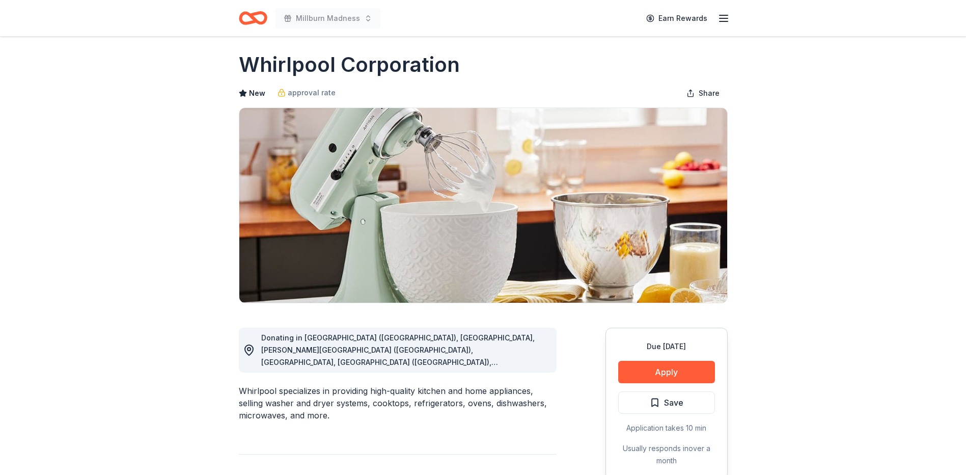
scroll to position [51, 0]
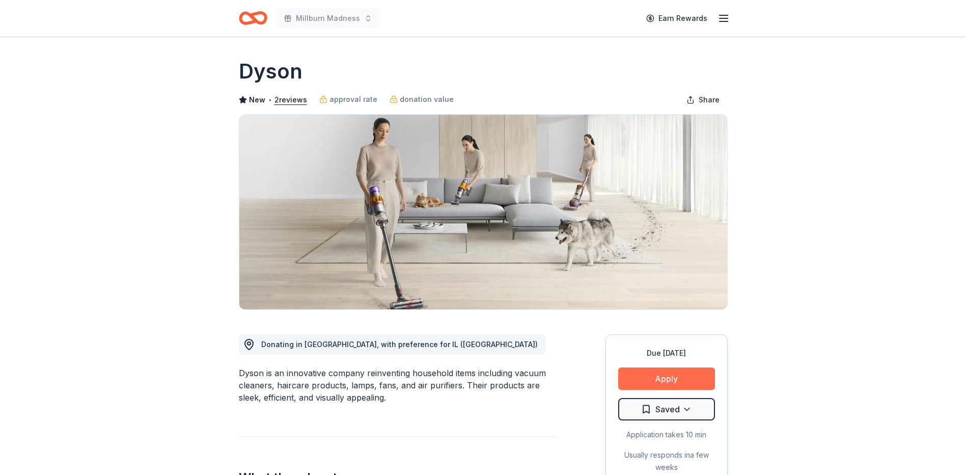
click at [658, 370] on button "Apply" at bounding box center [666, 378] width 97 height 22
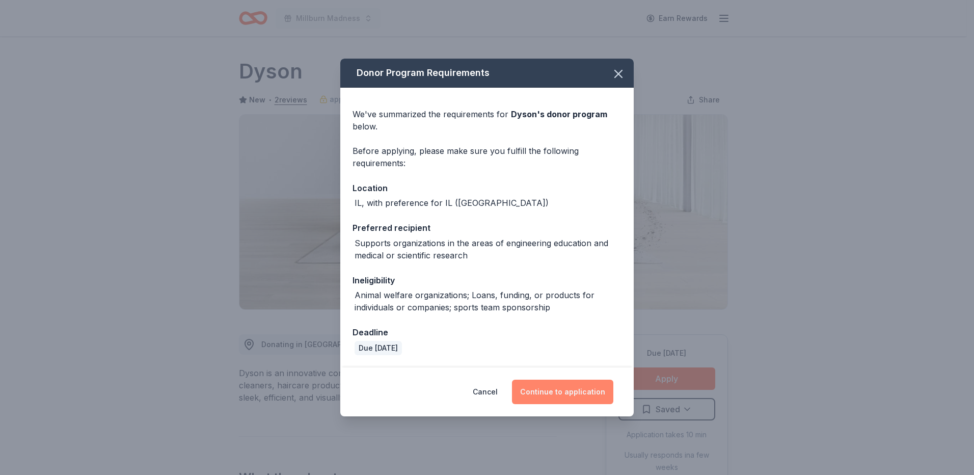
click at [558, 390] on button "Continue to application" at bounding box center [562, 391] width 101 height 24
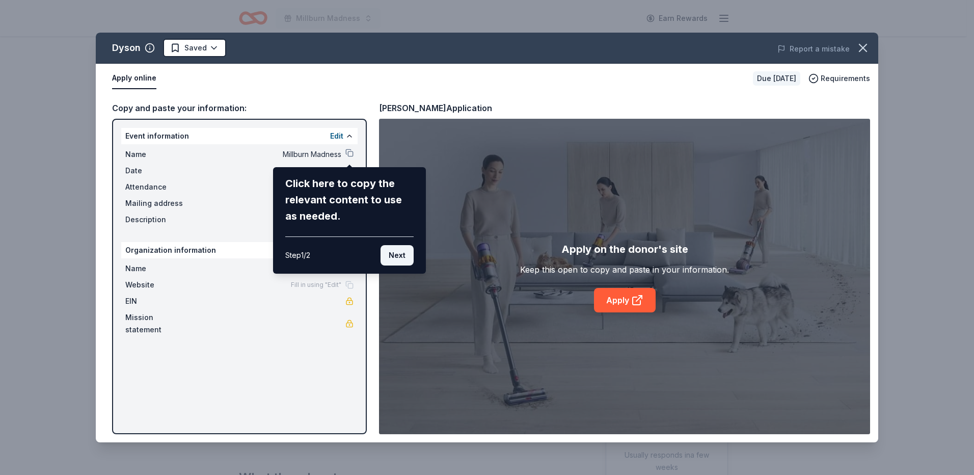
click at [404, 258] on button "Next" at bounding box center [397, 255] width 33 height 20
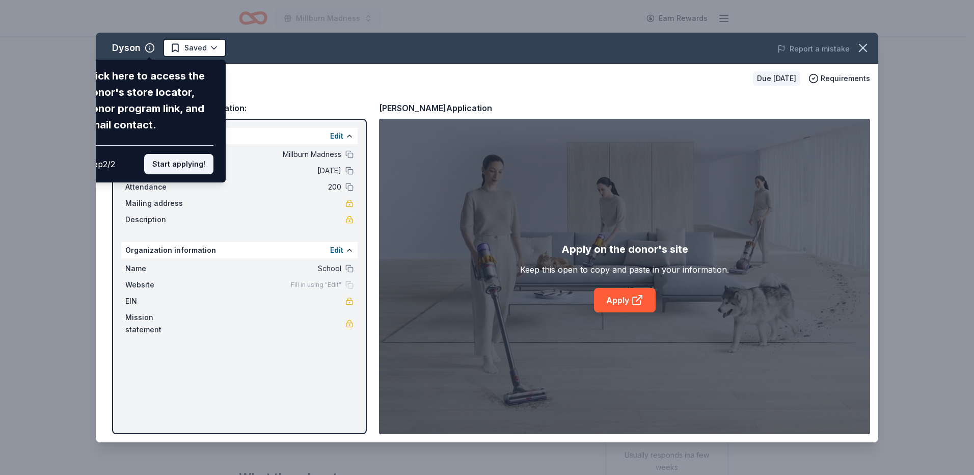
click at [183, 166] on button "Start applying!" at bounding box center [178, 164] width 69 height 20
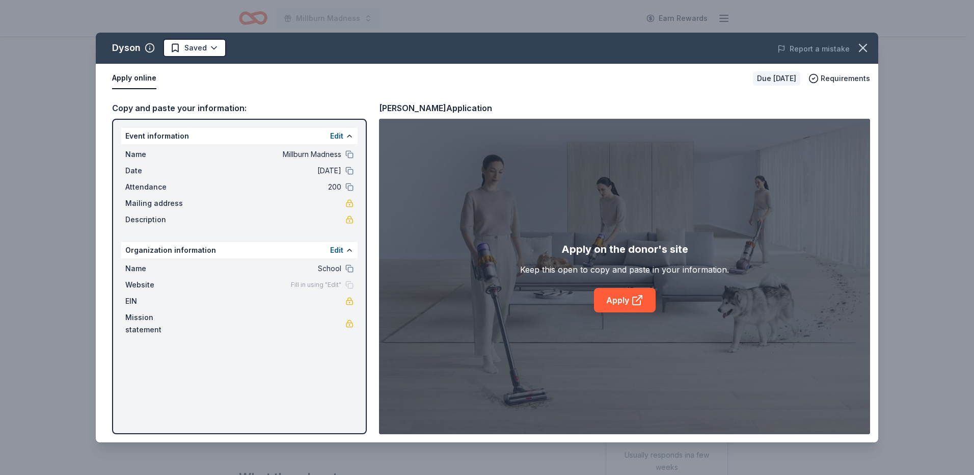
click at [620, 300] on div "Dyson Saved Report a mistake Apply online Due in 142 days Requirements Copy and…" at bounding box center [487, 238] width 782 height 410
click at [342, 268] on div "Name School" at bounding box center [239, 268] width 228 height 12
click at [354, 266] on div "Name School Website Fill in using "Edit" EIN Mission statement" at bounding box center [239, 298] width 236 height 81
click at [351, 171] on button at bounding box center [349, 171] width 8 height 8
click at [348, 169] on button at bounding box center [349, 171] width 8 height 8
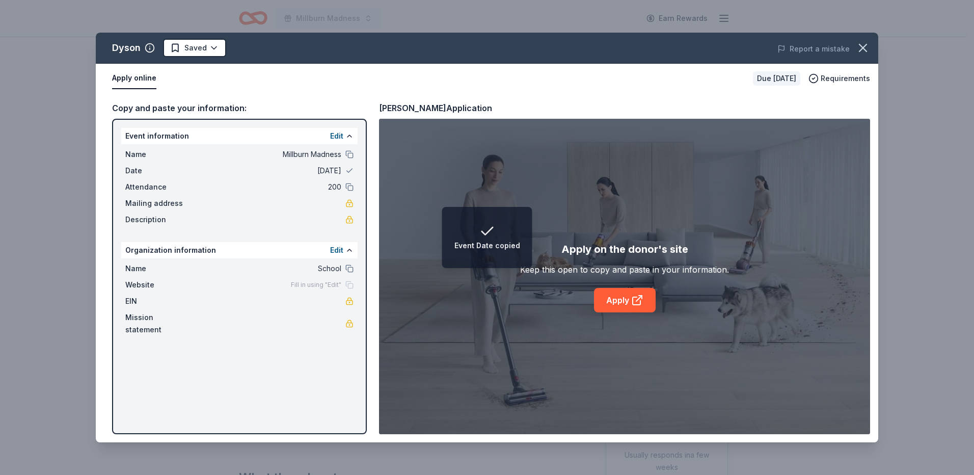
click at [333, 170] on span "02/28/26" at bounding box center [268, 171] width 148 height 12
click at [860, 46] on icon "button" at bounding box center [863, 48] width 14 height 14
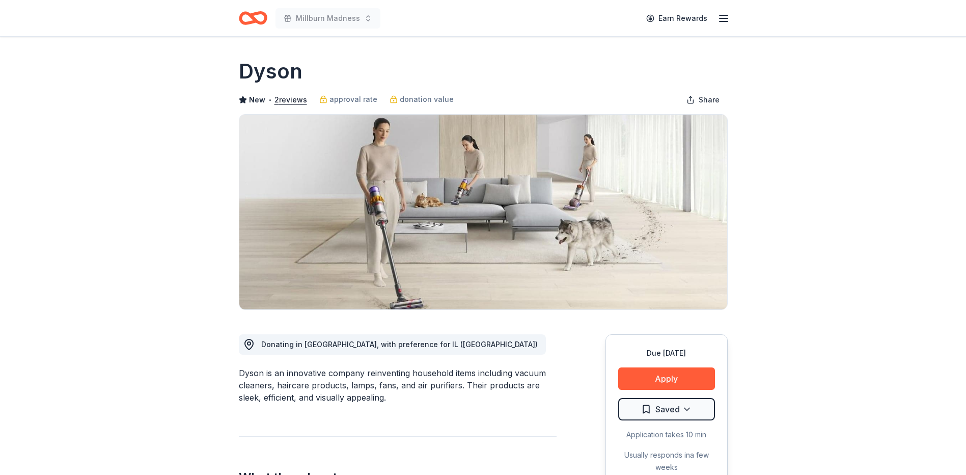
click at [725, 20] on icon "button" at bounding box center [724, 18] width 12 height 12
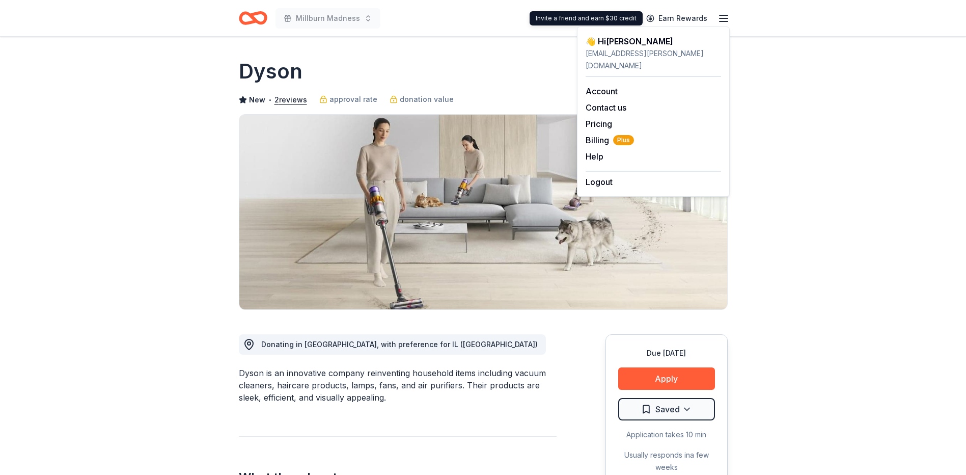
click at [624, 39] on div "👋 Hi Briana" at bounding box center [653, 41] width 135 height 12
